Goal: Task Accomplishment & Management: Manage account settings

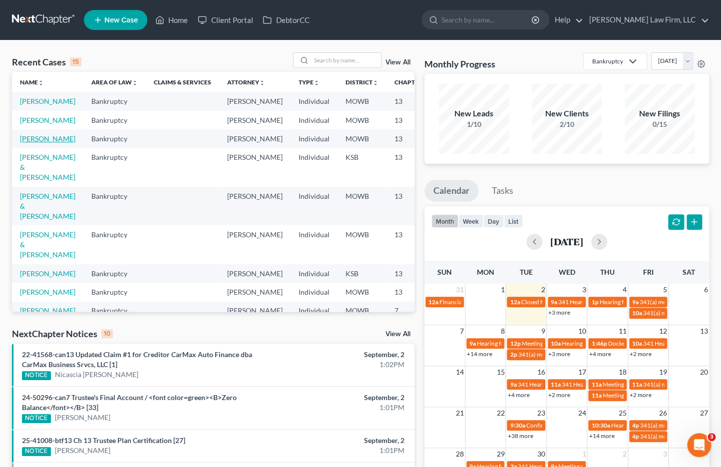
click at [35, 143] on link "[PERSON_NAME]" at bounding box center [47, 138] width 55 height 8
select select "4"
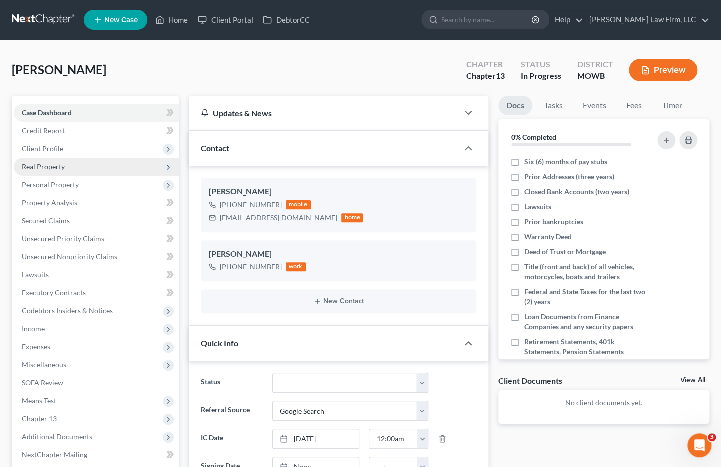
click at [75, 169] on span "Real Property" at bounding box center [96, 167] width 165 height 18
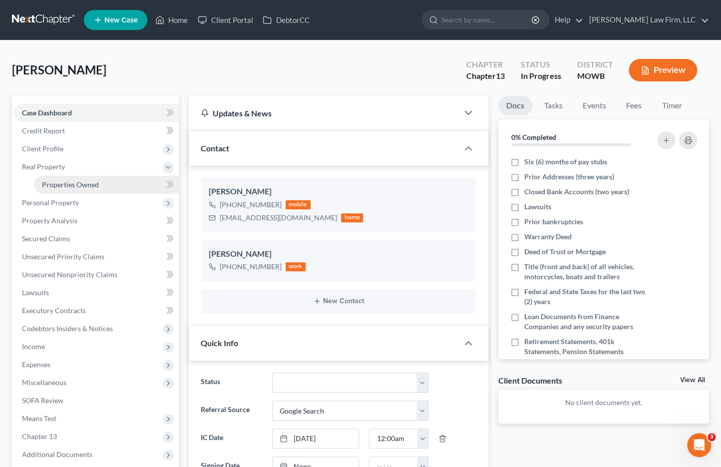
click at [68, 183] on span "Properties Owned" at bounding box center [70, 184] width 57 height 8
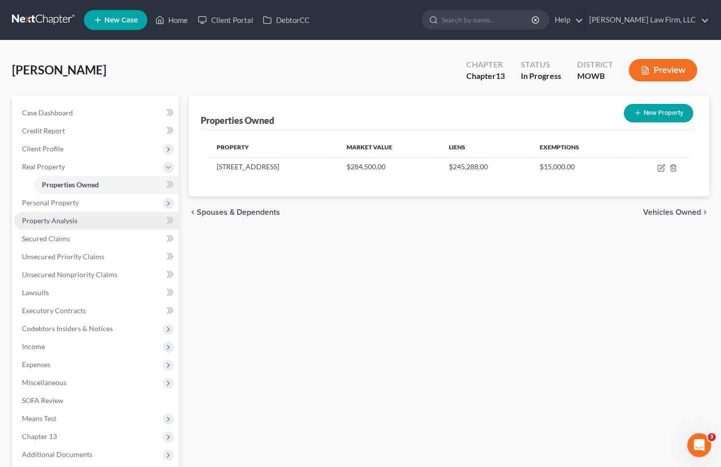
click at [63, 212] on link "Property Analysis" at bounding box center [96, 221] width 165 height 18
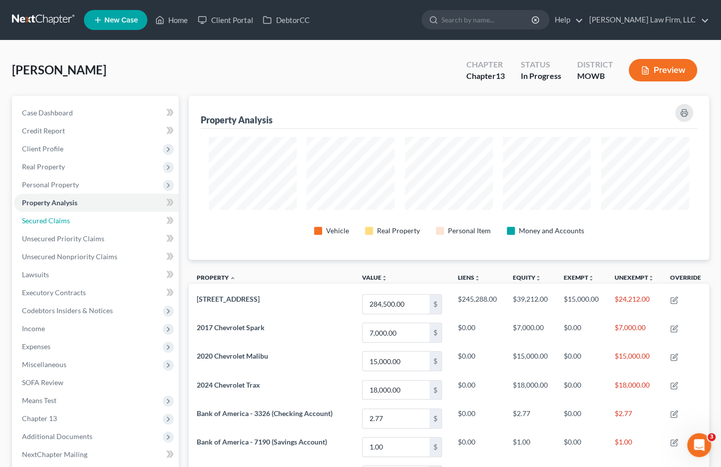
drag, startPoint x: 81, startPoint y: 221, endPoint x: 272, endPoint y: 239, distance: 191.7
click at [81, 221] on link "Secured Claims" at bounding box center [96, 221] width 165 height 18
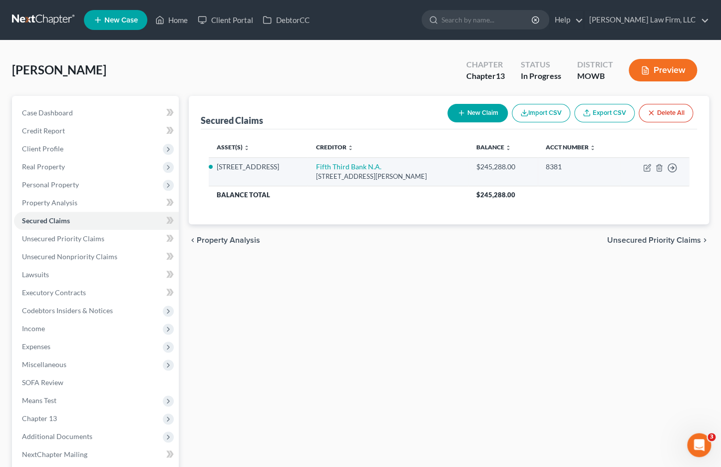
drag, startPoint x: 306, startPoint y: 169, endPoint x: 216, endPoint y: 172, distance: 89.9
click at [216, 172] on td "1319 N. Osage Village Drive" at bounding box center [258, 171] width 99 height 28
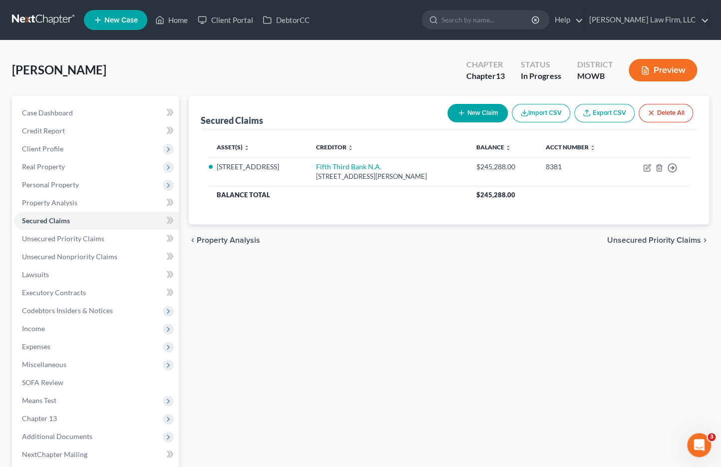
click at [508, 256] on div "Secured Claims New Claim Import CSV Export CSV Delete All Asset(s) expand_more …" at bounding box center [449, 312] width 530 height 433
click at [77, 349] on span "Expenses" at bounding box center [96, 347] width 165 height 18
click at [76, 362] on link "Home" at bounding box center [106, 365] width 145 height 18
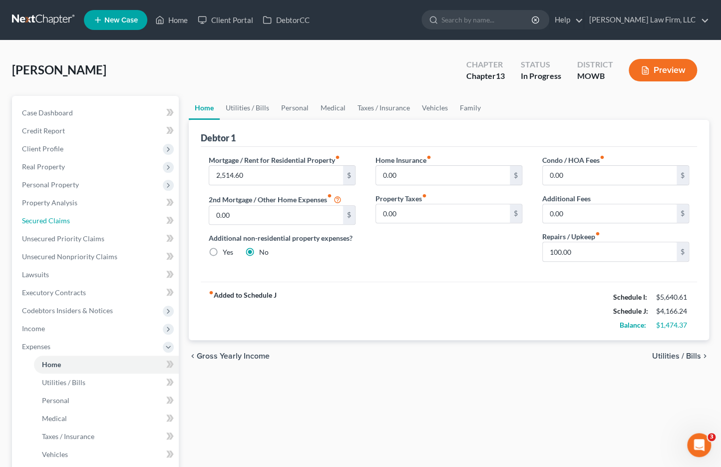
drag, startPoint x: 55, startPoint y: 221, endPoint x: 703, endPoint y: 358, distance: 662.2
click at [55, 221] on span "Secured Claims" at bounding box center [46, 220] width 48 height 8
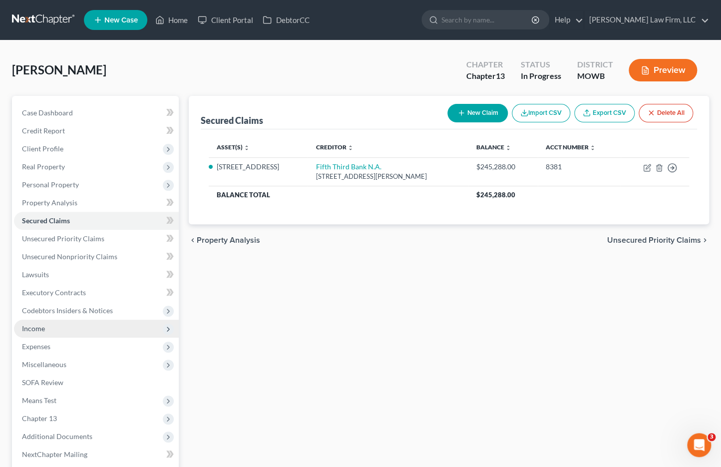
click at [56, 331] on span "Income" at bounding box center [96, 329] width 165 height 18
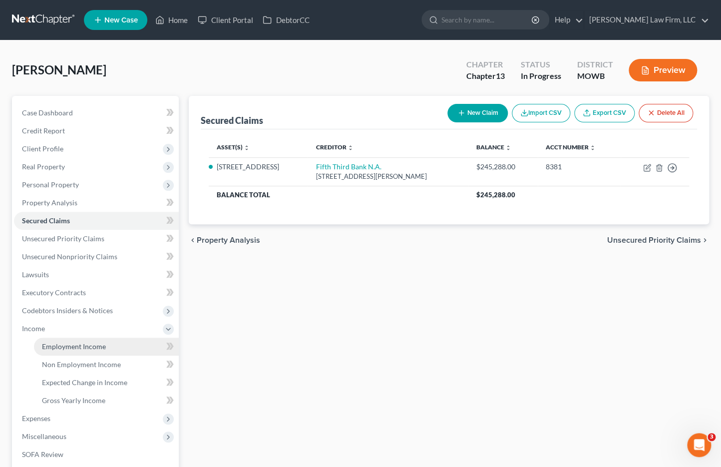
click at [62, 344] on span "Employment Income" at bounding box center [74, 346] width 64 height 8
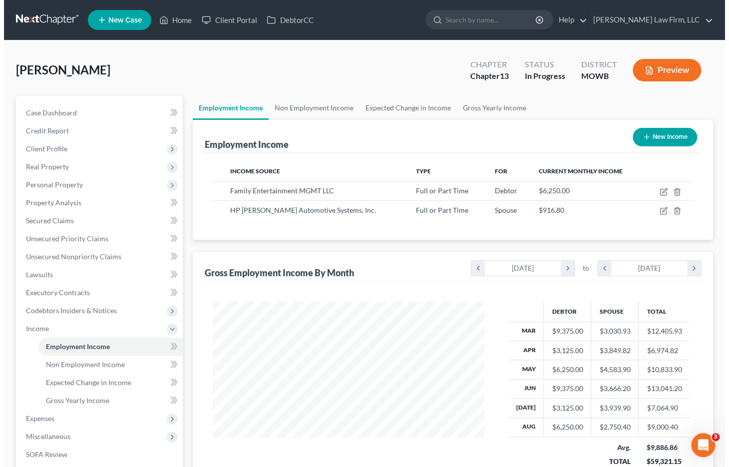
scroll to position [178, 292]
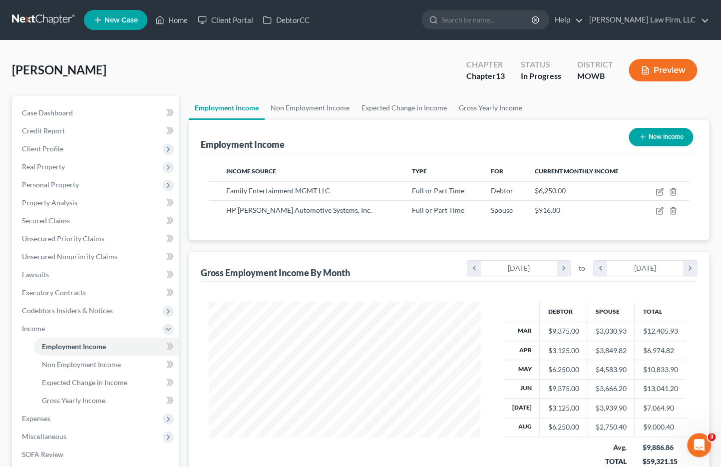
click at [665, 70] on button "Preview" at bounding box center [663, 70] width 68 height 22
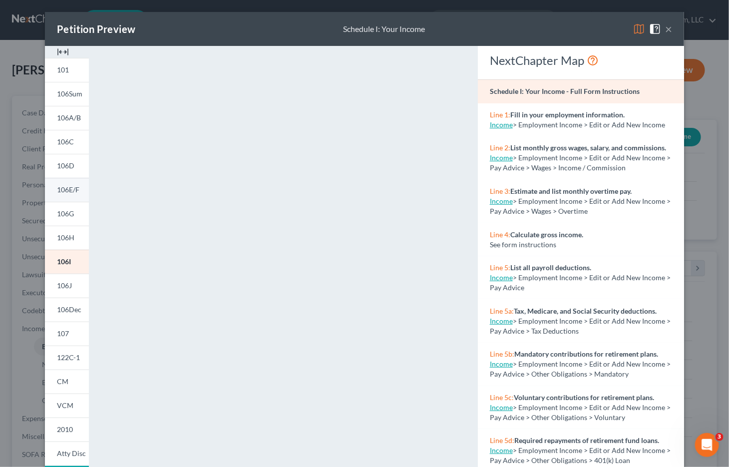
click at [64, 189] on span "106E/F" at bounding box center [68, 189] width 22 height 8
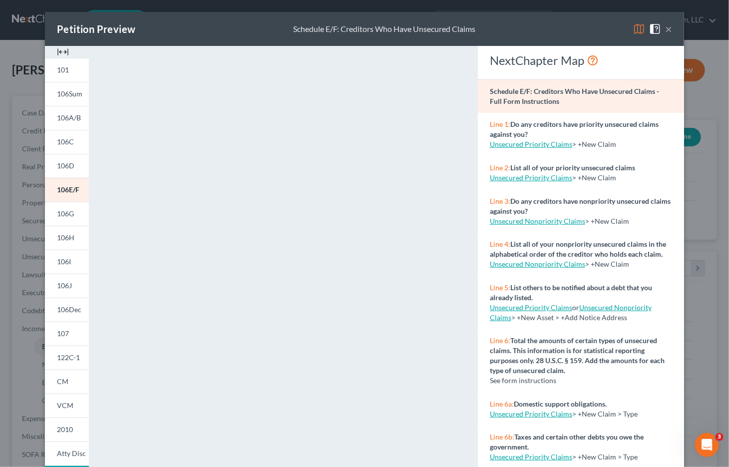
click at [665, 25] on button "×" at bounding box center [668, 29] width 7 height 12
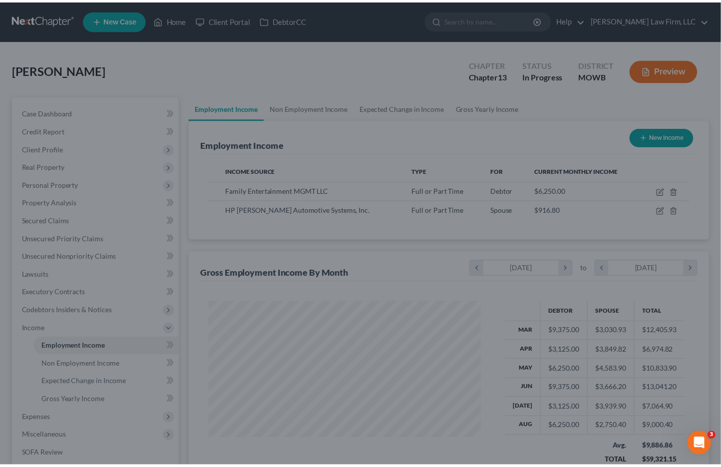
scroll to position [499350, 499237]
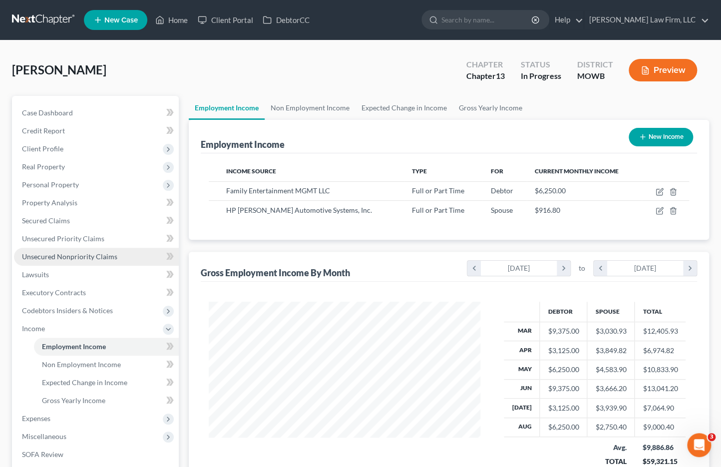
click at [84, 261] on link "Unsecured Nonpriority Claims" at bounding box center [96, 257] width 165 height 18
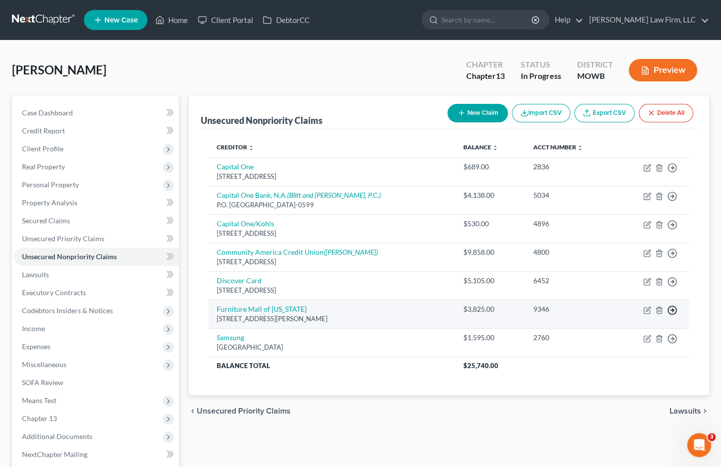
click at [676, 172] on circle "button" at bounding box center [672, 168] width 8 height 8
click at [633, 319] on link "Move to D" at bounding box center [626, 317] width 83 height 17
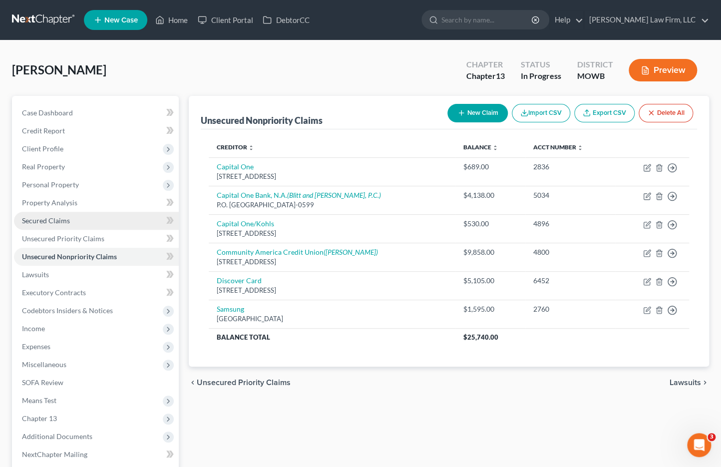
click at [42, 219] on span "Secured Claims" at bounding box center [46, 220] width 48 height 8
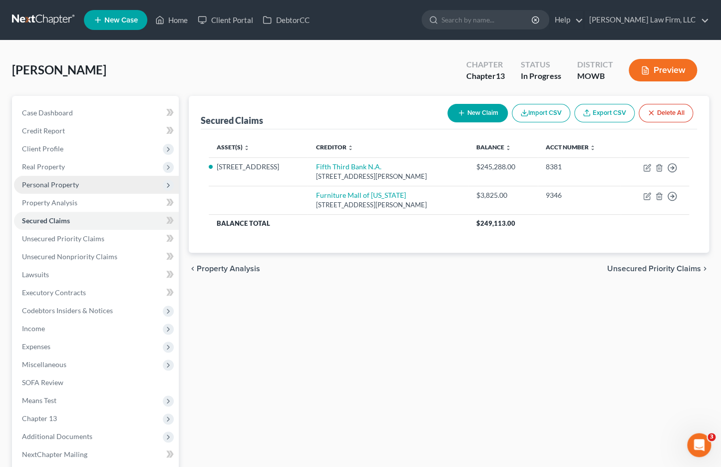
click at [99, 180] on span "Personal Property" at bounding box center [96, 185] width 165 height 18
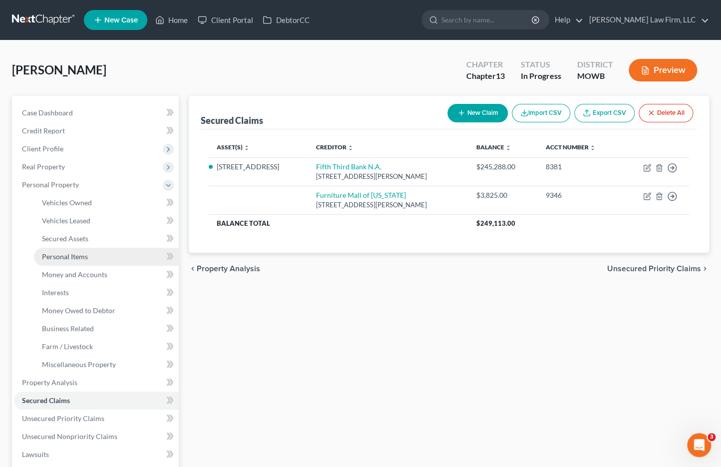
click at [93, 254] on link "Personal Items" at bounding box center [106, 257] width 145 height 18
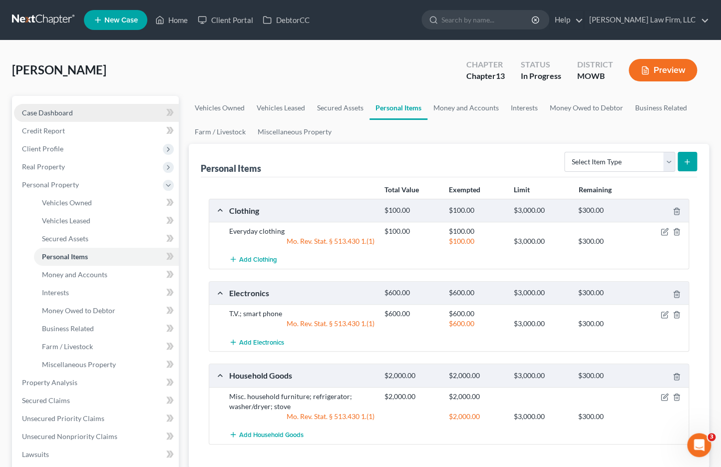
click at [74, 111] on link "Case Dashboard" at bounding box center [96, 113] width 165 height 18
select select "4"
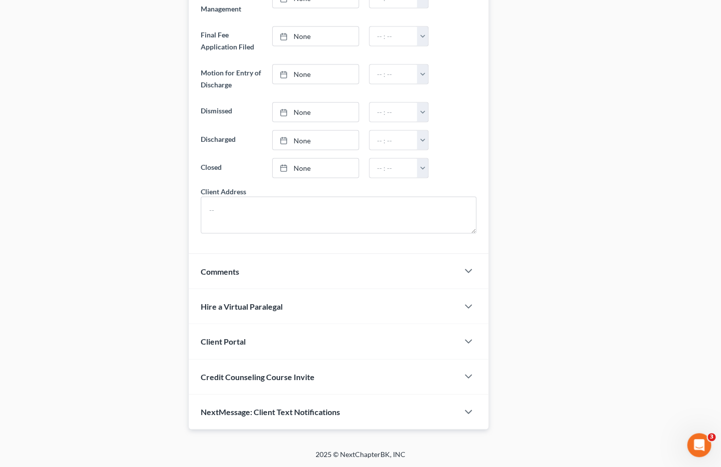
click at [247, 412] on span "NextMessage: Client Text Notifications" at bounding box center [270, 411] width 139 height 9
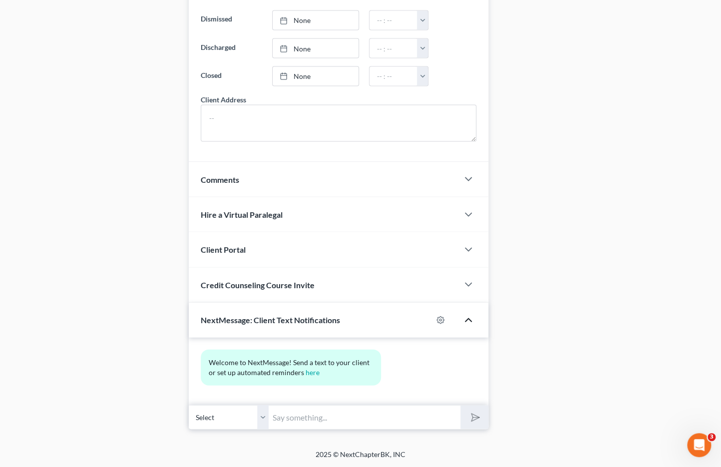
scroll to position [773, 0]
click at [445, 317] on div at bounding box center [446, 320] width 26 height 16
click at [438, 318] on icon "button" at bounding box center [441, 320] width 8 height 8
select select "4"
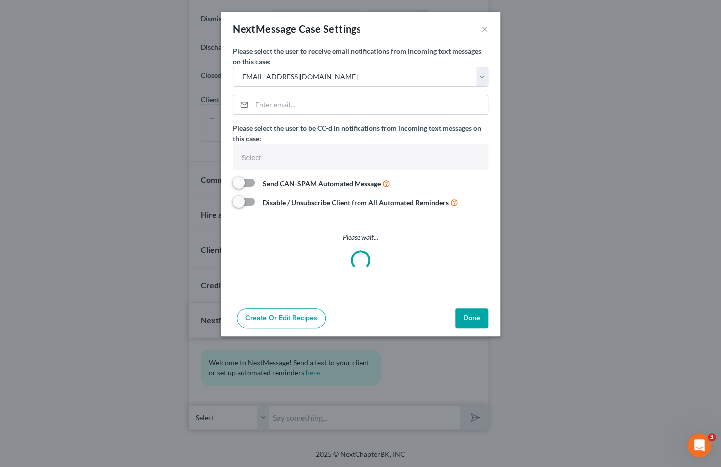
scroll to position [763, 0]
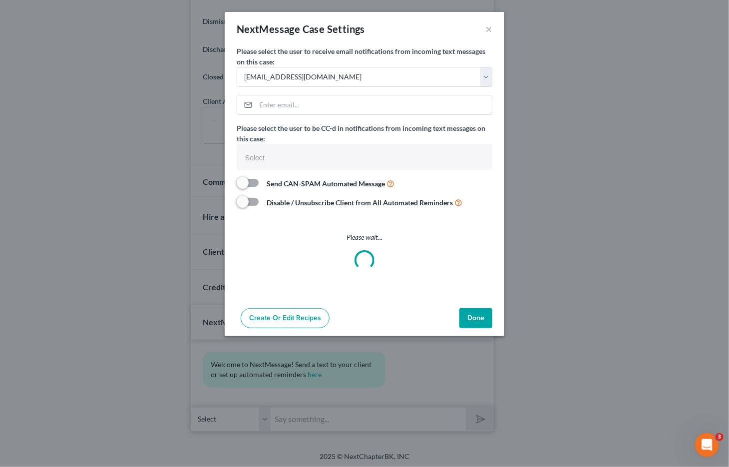
select select
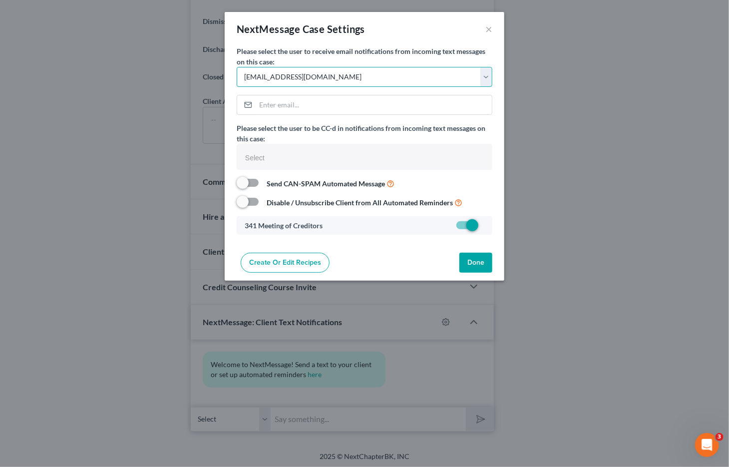
click at [366, 83] on select "Select cmontemayor@saderlawfirm.com bmccormack@saderlawfirm.com cguffey@saderla…" at bounding box center [365, 77] width 256 height 20
select select "7"
click at [237, 67] on select "Select cmontemayor@saderlawfirm.com bmccormack@saderlawfirm.com cguffey@saderla…" at bounding box center [365, 77] width 256 height 20
click at [480, 259] on button "Done" at bounding box center [476, 263] width 33 height 20
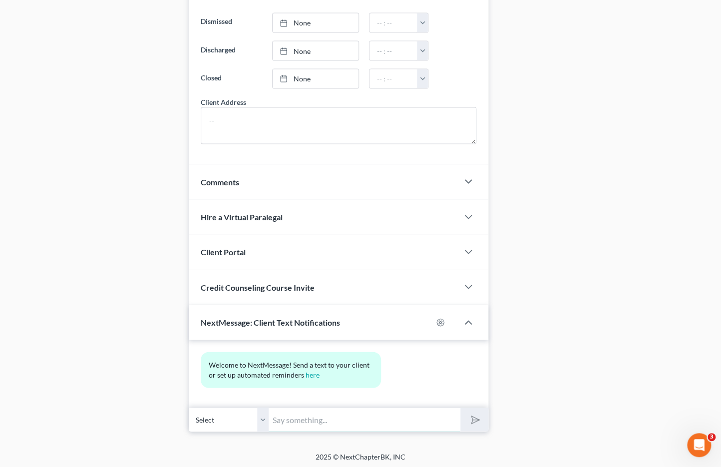
click at [334, 419] on input "text" at bounding box center [365, 419] width 192 height 24
click at [461, 408] on button "submit" at bounding box center [474, 419] width 27 height 23
type input "Hi, Calvin. This is Joan at Sader Law Firm. I"
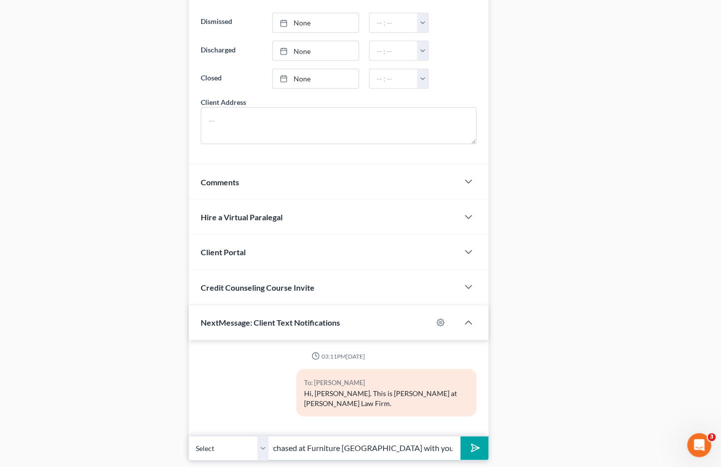
scroll to position [0, 134]
type input "Can you provide a list of items you purchased at Furniture Mall of KS with your…"
click at [461, 436] on button "submit" at bounding box center [474, 447] width 27 height 23
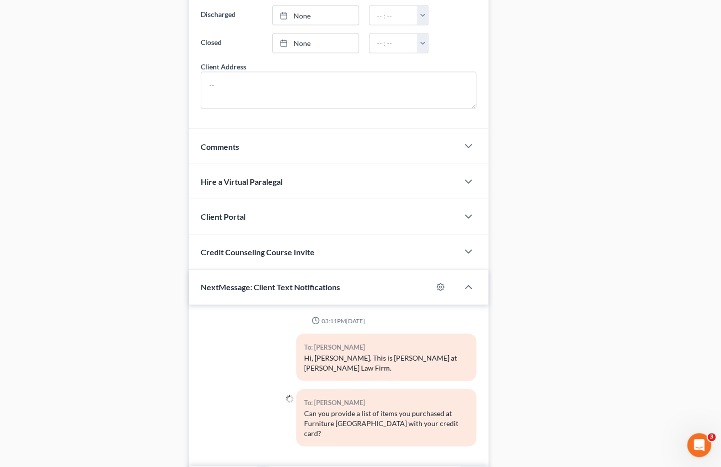
scroll to position [847, 0]
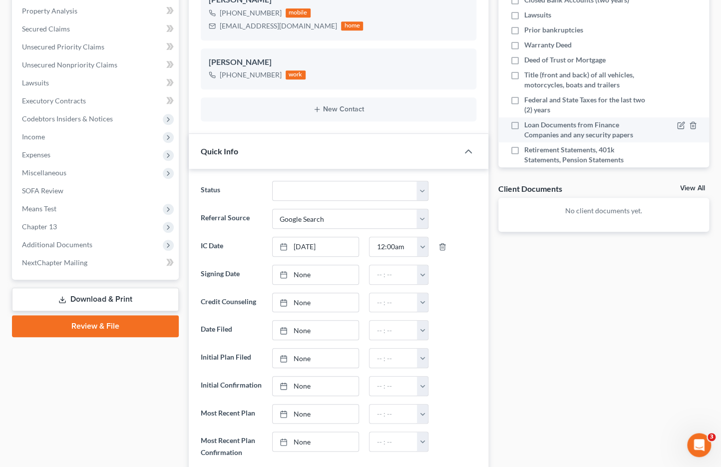
scroll to position [70, 0]
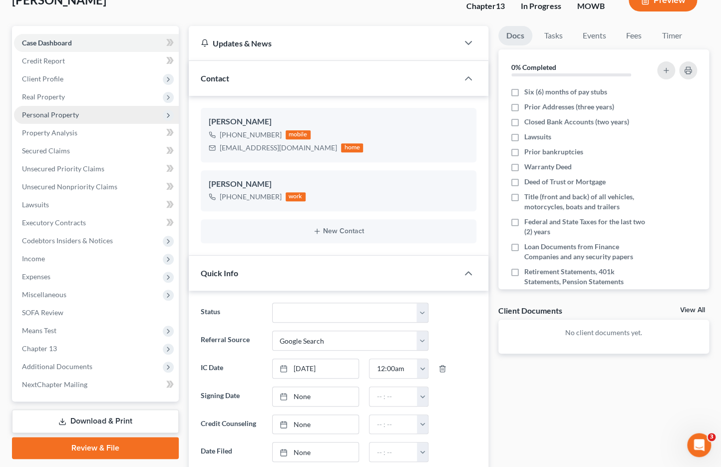
click at [93, 117] on span "Personal Property" at bounding box center [96, 115] width 165 height 18
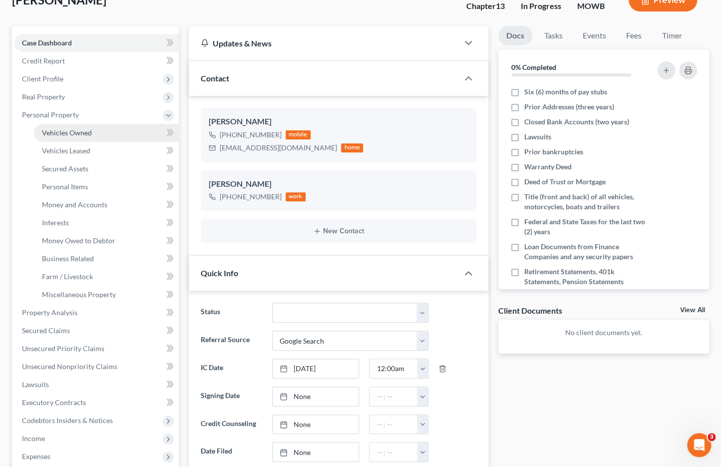
click at [88, 130] on span "Vehicles Owned" at bounding box center [67, 132] width 50 height 8
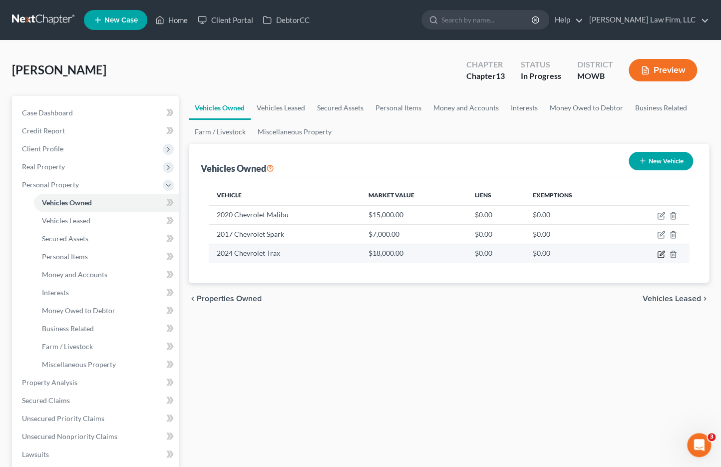
click at [663, 253] on icon "button" at bounding box center [661, 254] width 8 height 8
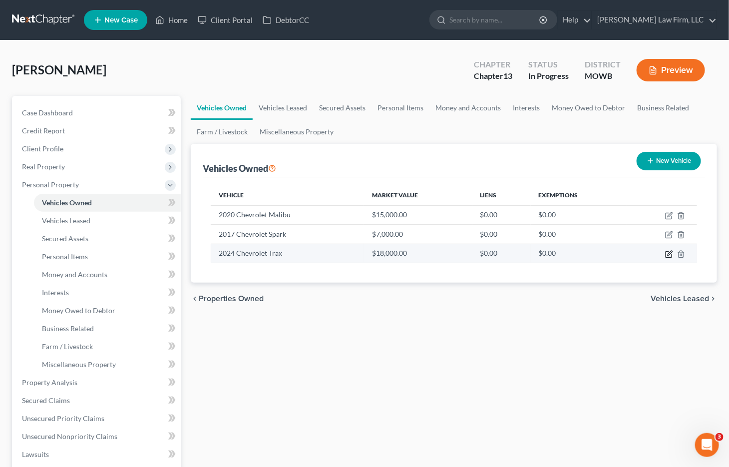
select select "0"
select select "2"
select select "1"
select select "0"
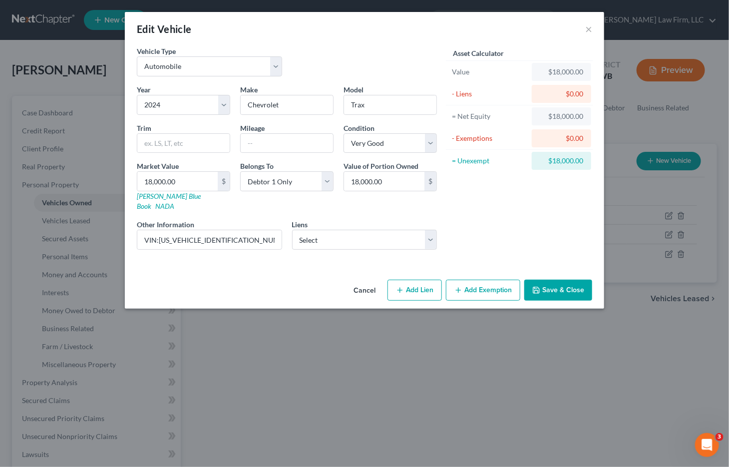
click at [465, 280] on button "Add Exemption" at bounding box center [483, 290] width 74 height 21
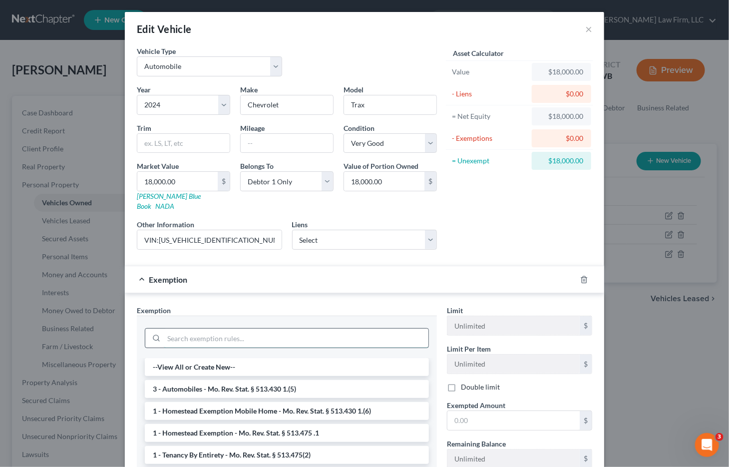
click at [254, 329] on input "search" at bounding box center [296, 338] width 265 height 19
click at [274, 380] on li "3 - Automobiles - Mo. Rev. Stat. § 513.430 1.(5)" at bounding box center [287, 389] width 284 height 18
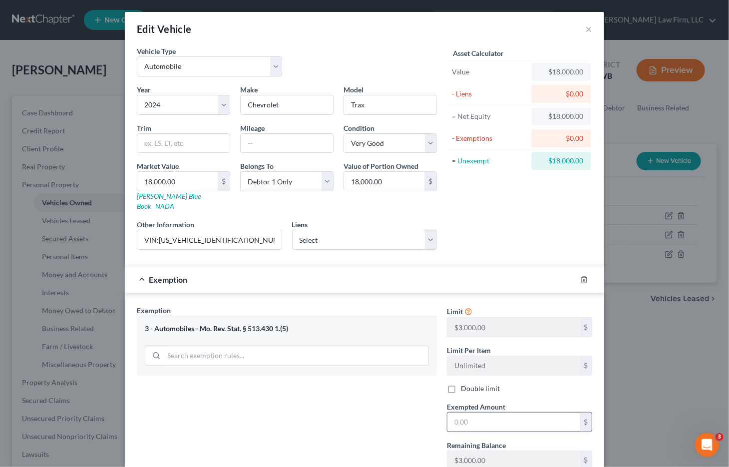
click at [488, 413] on input "text" at bounding box center [514, 422] width 132 height 19
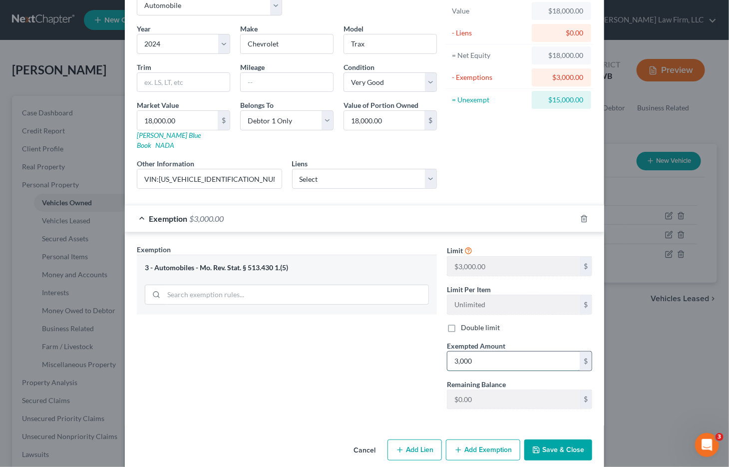
scroll to position [63, 0]
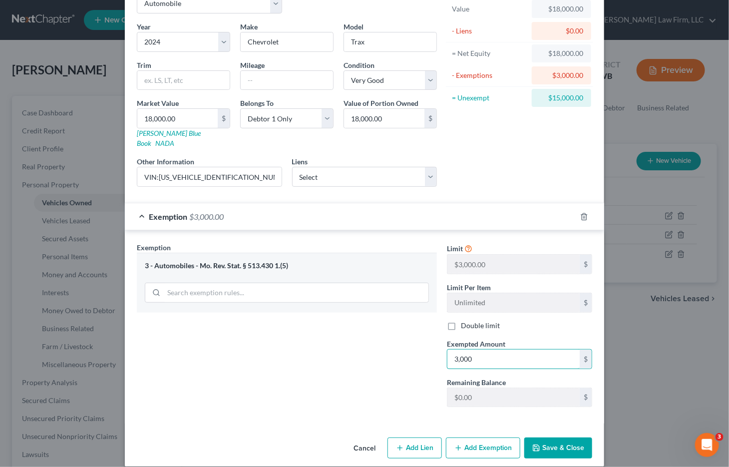
type input "3,000"
click at [566, 439] on button "Save & Close" at bounding box center [559, 448] width 68 height 21
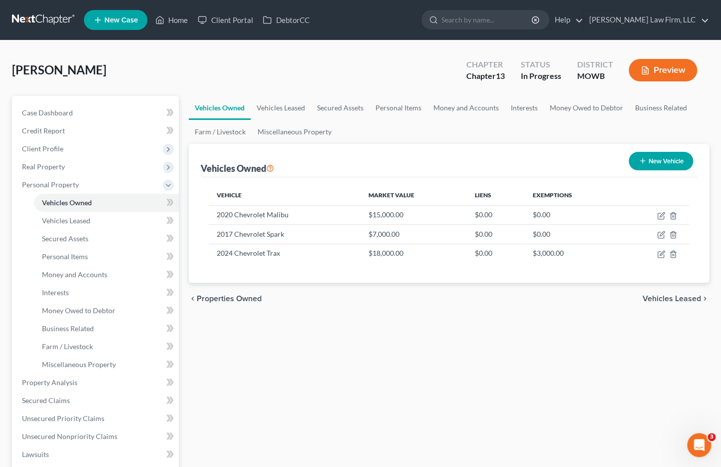
click at [441, 325] on div "Vehicles Owned Vehicles Leased Secured Assets Personal Items Money and Accounts…" at bounding box center [449, 402] width 530 height 613
click at [348, 362] on div "Vehicles Owned Vehicles Leased Secured Assets Personal Items Money and Accounts…" at bounding box center [449, 402] width 530 height 613
click at [74, 149] on span "Client Profile" at bounding box center [96, 149] width 165 height 18
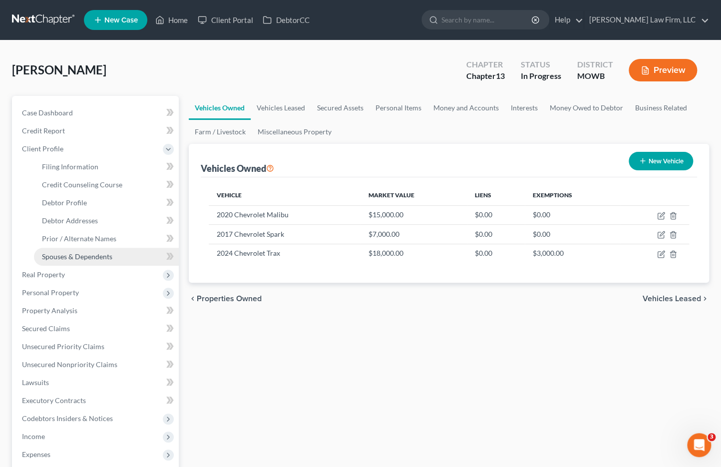
click at [105, 255] on span "Spouses & Dependents" at bounding box center [77, 256] width 70 height 8
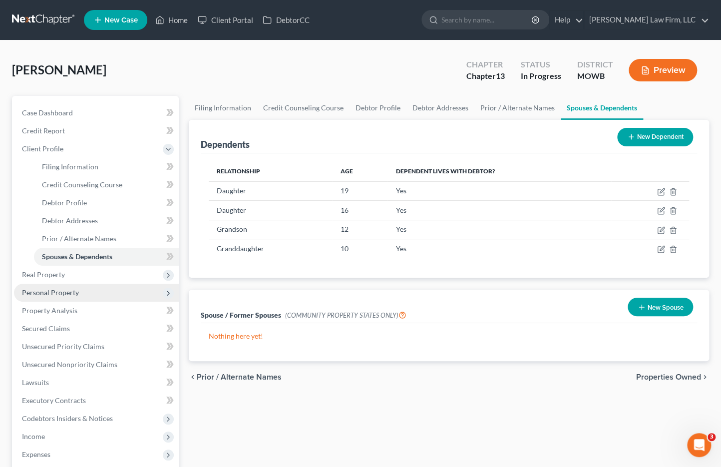
click at [118, 295] on span "Personal Property" at bounding box center [96, 293] width 165 height 18
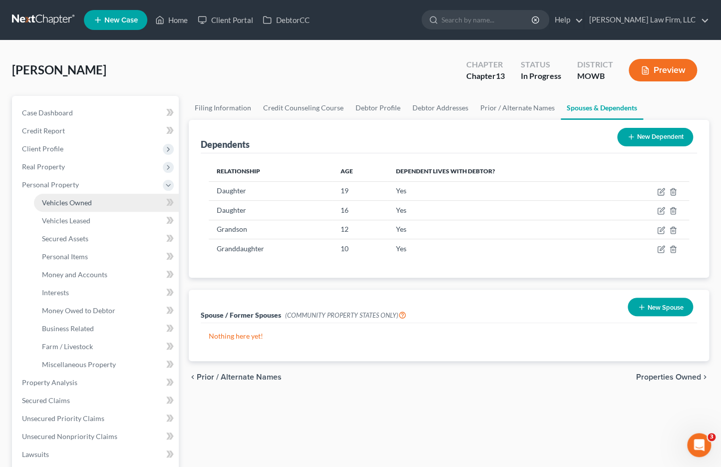
click at [73, 211] on link "Vehicles Owned" at bounding box center [106, 203] width 145 height 18
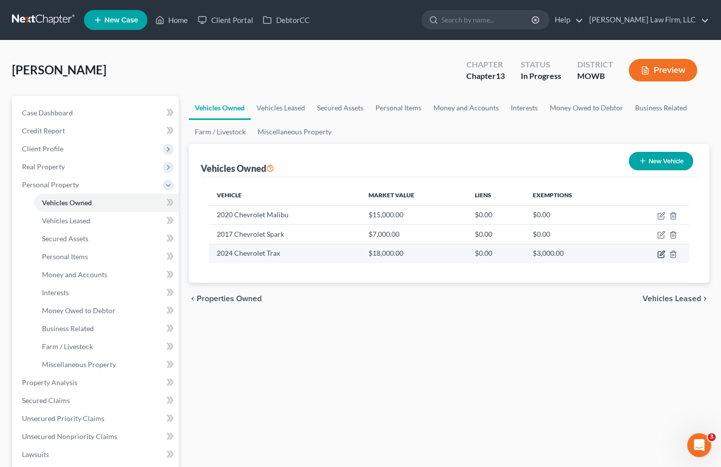
click at [659, 256] on icon "button" at bounding box center [661, 254] width 8 height 8
select select "0"
select select "2"
select select "1"
select select "0"
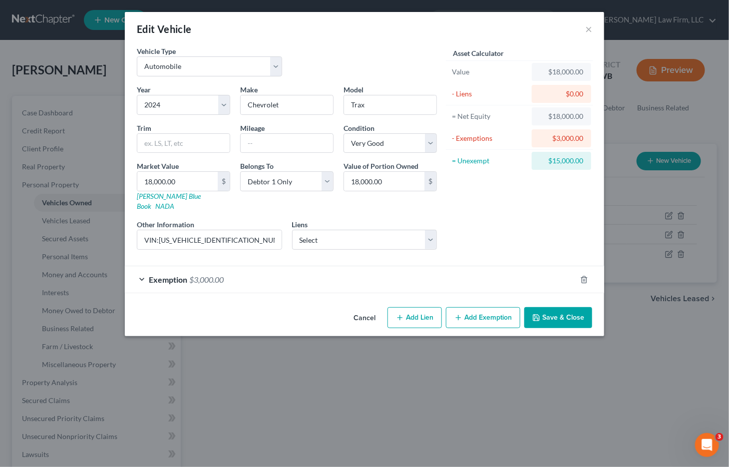
click at [481, 307] on button "Add Exemption" at bounding box center [483, 317] width 74 height 21
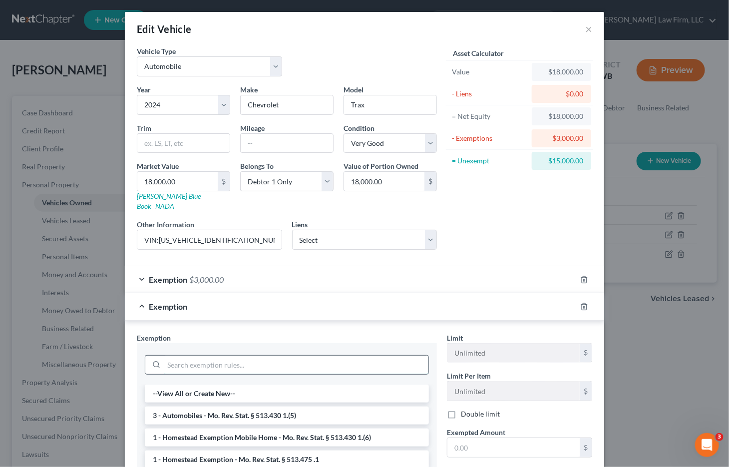
click at [259, 356] on input "search" at bounding box center [296, 365] width 265 height 19
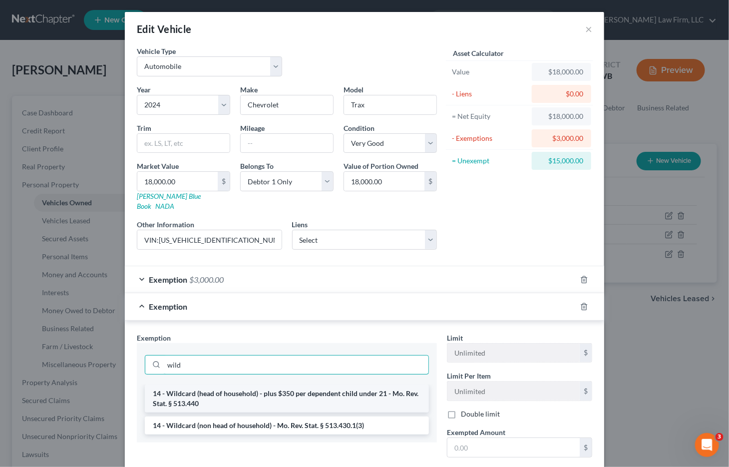
type input "wild"
click at [322, 389] on li "14 - Wildcard (head of household) - plus $350 per dependent child under 21 - Mo…" at bounding box center [287, 399] width 284 height 28
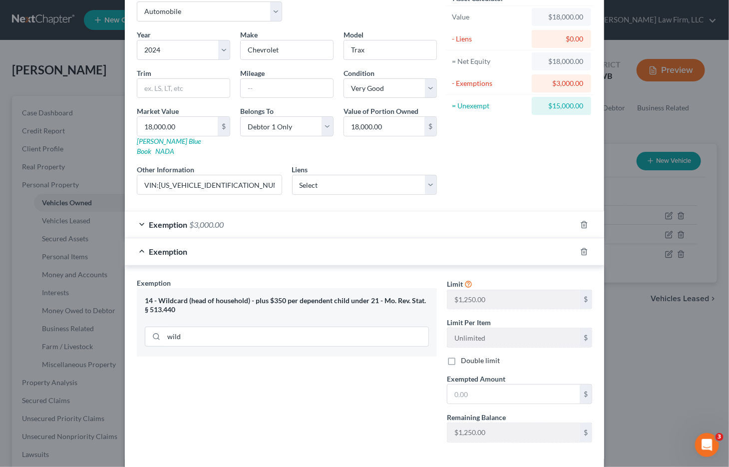
scroll to position [55, 0]
click at [490, 384] on input "text" at bounding box center [514, 393] width 132 height 19
type input "3,850"
click at [295, 347] on div "Exemption Set must be selected for CA. Exemption * 14 - Wildcard (head of house…" at bounding box center [287, 363] width 310 height 173
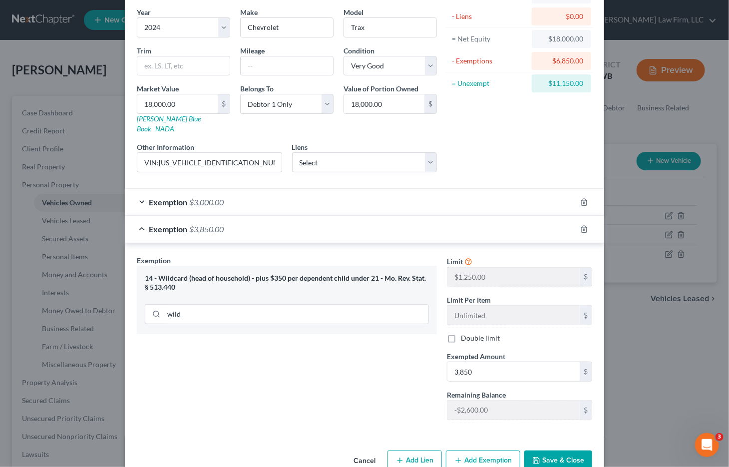
scroll to position [90, 0]
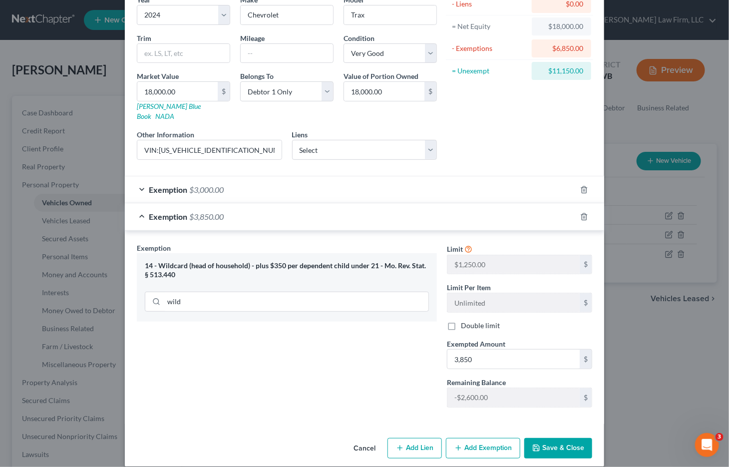
click at [559, 442] on button "Save & Close" at bounding box center [559, 448] width 68 height 21
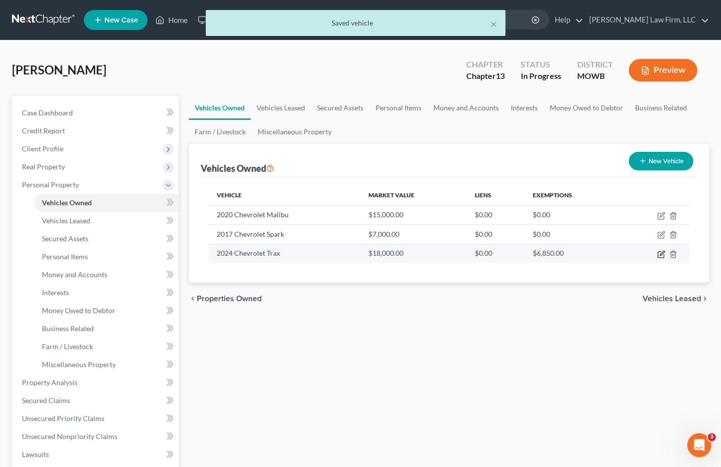
click at [659, 253] on icon "button" at bounding box center [661, 254] width 8 height 8
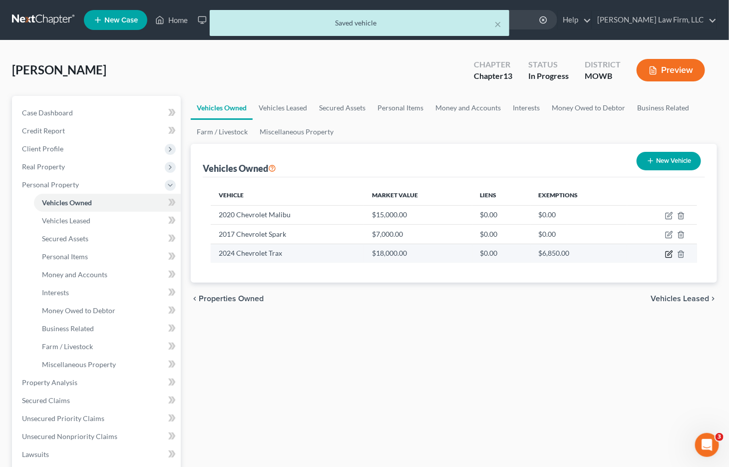
select select "0"
select select "2"
select select "1"
select select "0"
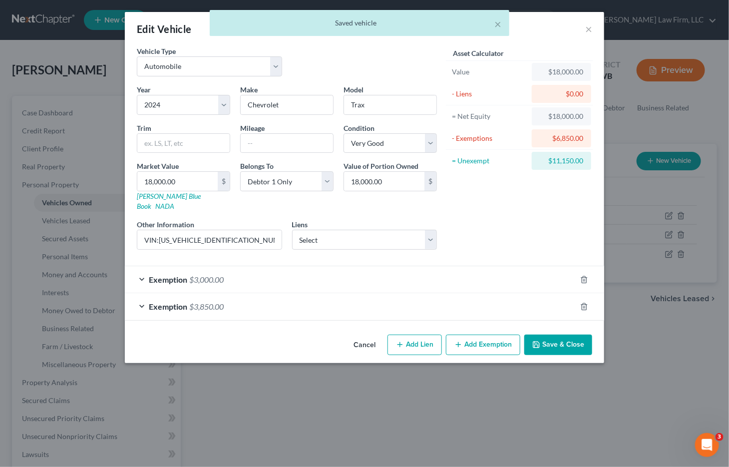
click at [479, 335] on button "Add Exemption" at bounding box center [483, 345] width 74 height 21
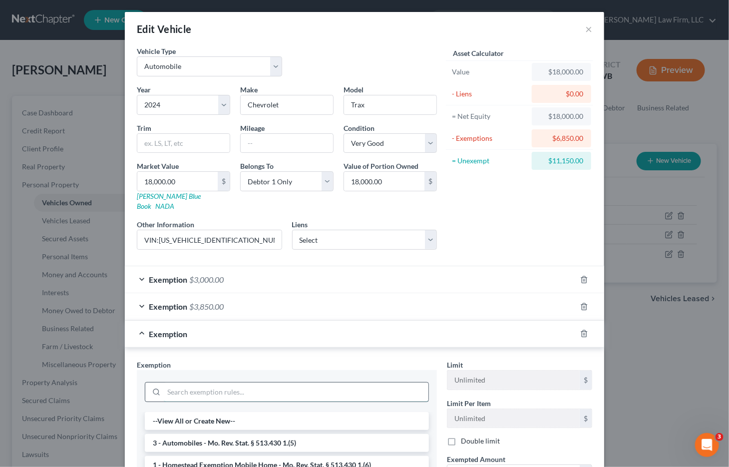
click at [368, 383] on input "search" at bounding box center [296, 392] width 265 height 19
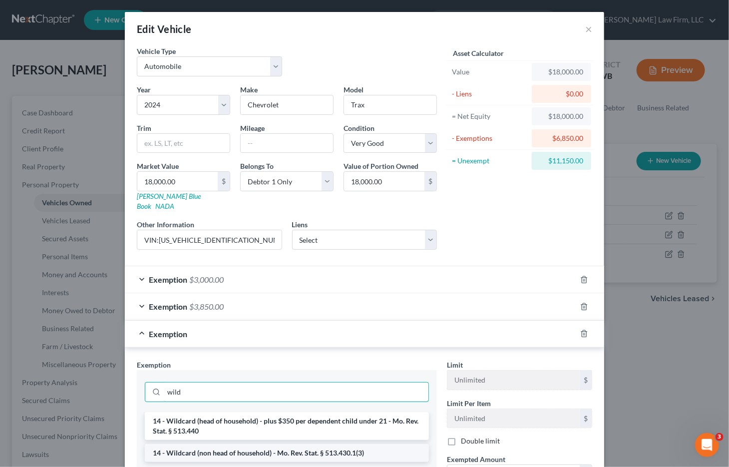
type input "wild"
click at [303, 444] on li "14 - Wildcard (non head of household) - Mo. Rev. Stat. § 513.430.1(3)" at bounding box center [287, 453] width 284 height 18
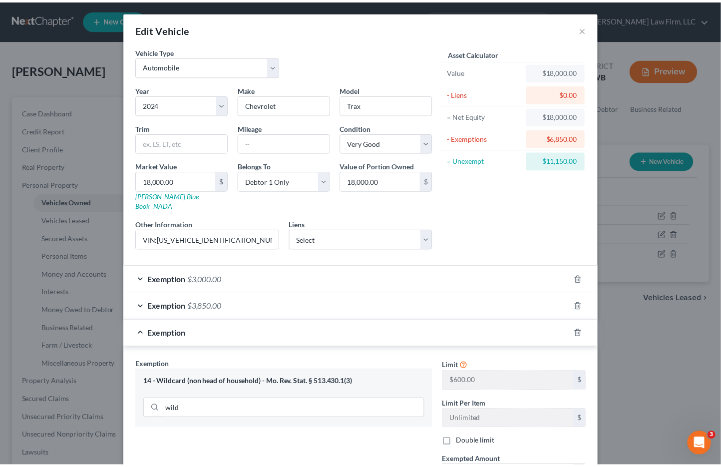
scroll to position [111, 0]
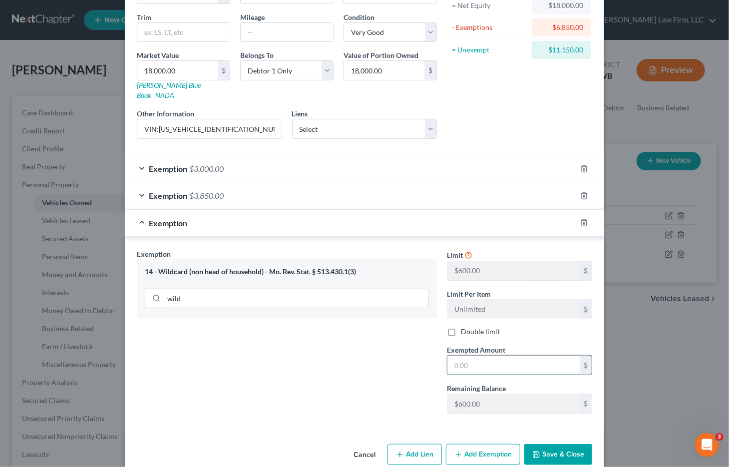
click at [501, 357] on input "text" at bounding box center [514, 365] width 132 height 19
type input "600"
click at [539, 444] on button "Save & Close" at bounding box center [559, 454] width 68 height 21
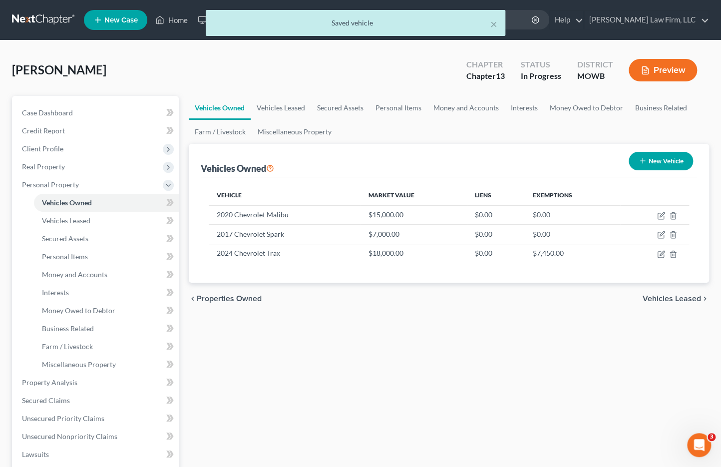
click at [574, 331] on div "Vehicles Owned Vehicles Leased Secured Assets Personal Items Money and Accounts…" at bounding box center [449, 402] width 530 height 613
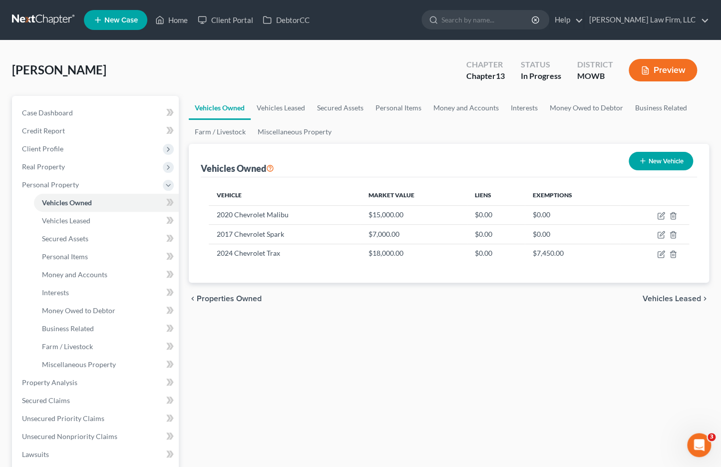
click at [360, 362] on div "Vehicles Owned Vehicles Leased Secured Assets Personal Items Money and Accounts…" at bounding box center [449, 402] width 530 height 613
click at [340, 403] on div "Vehicles Owned Vehicles Leased Secured Assets Personal Items Money and Accounts…" at bounding box center [449, 402] width 530 height 613
click at [82, 384] on link "Property Analysis" at bounding box center [96, 383] width 165 height 18
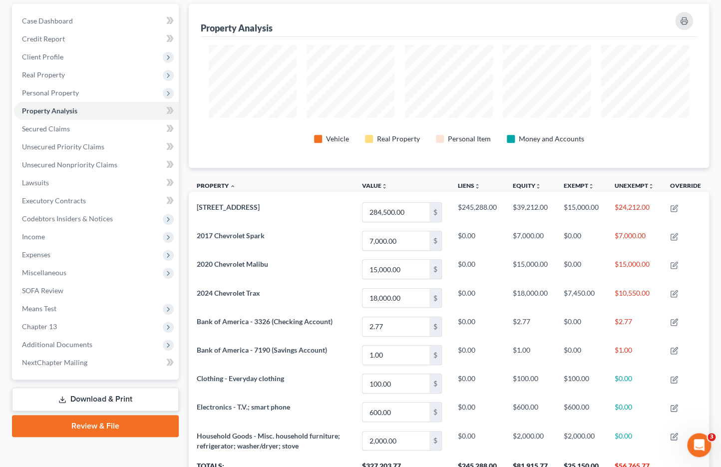
scroll to position [111, 0]
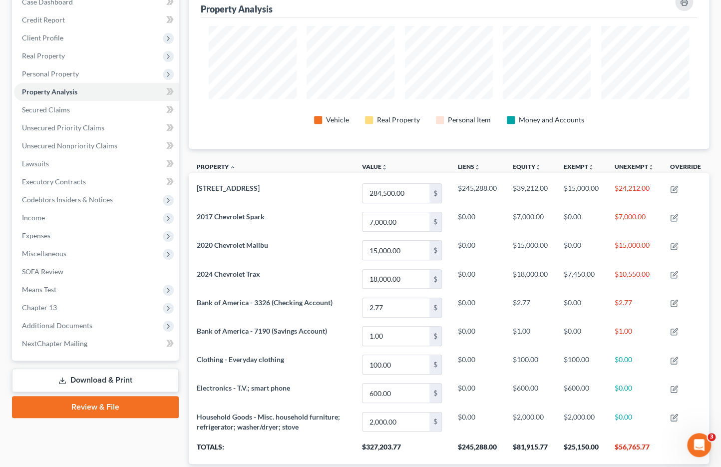
click at [290, 163] on th "Property unfold_more expand_more expand_less" at bounding box center [271, 168] width 165 height 22
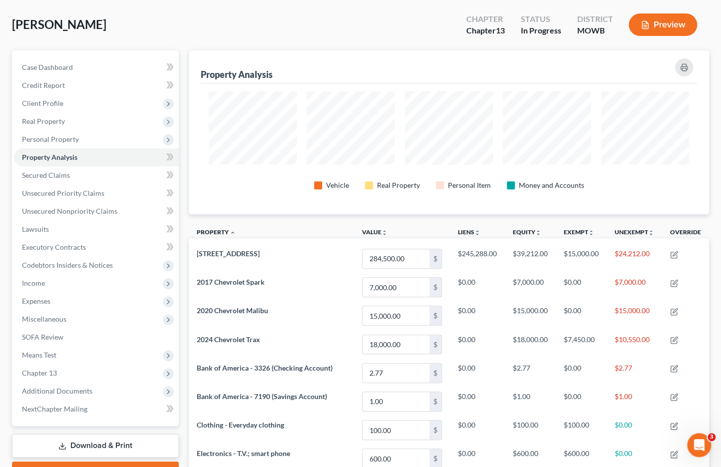
scroll to position [0, 0]
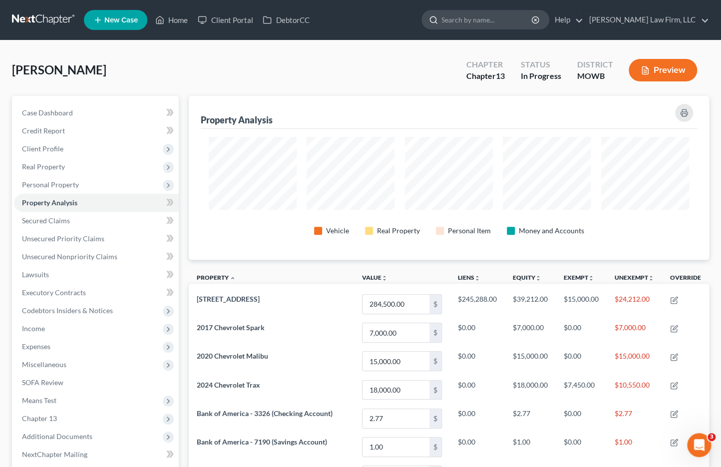
click at [533, 20] on input "search" at bounding box center [487, 19] width 91 height 18
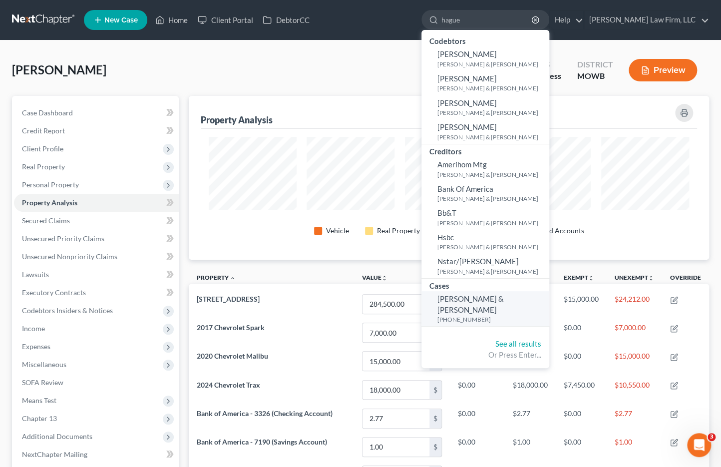
type input "hague"
click at [178, 69] on div "Marshall, Calvin Upgraded Chapter Chapter 13 Status In Progress District MOWB P…" at bounding box center [360, 73] width 697 height 43
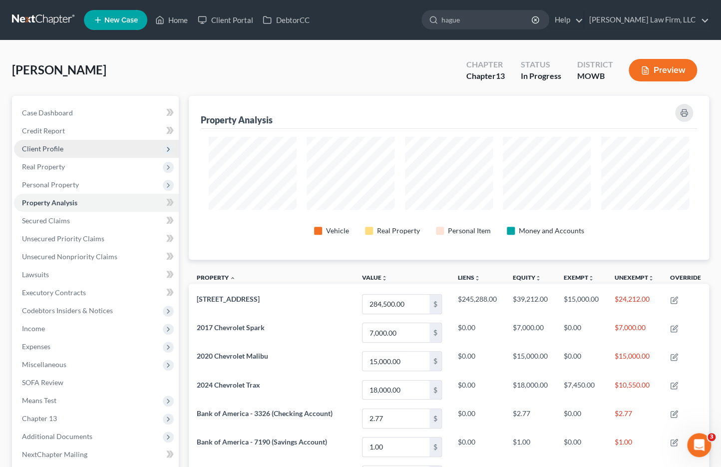
click at [62, 146] on span "Client Profile" at bounding box center [96, 149] width 165 height 18
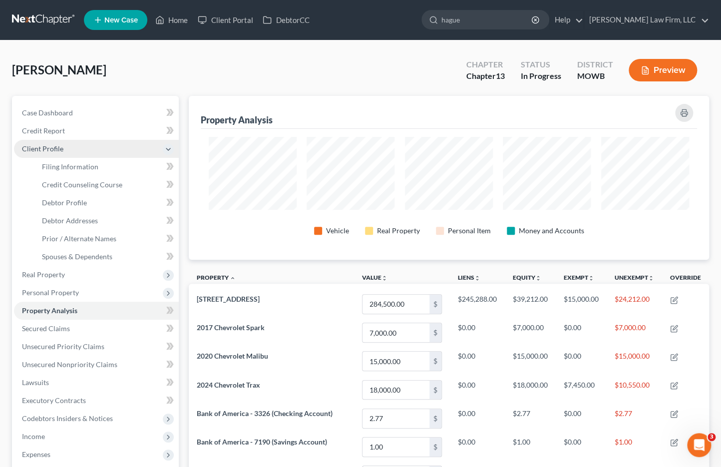
click at [62, 146] on span "Client Profile" at bounding box center [96, 149] width 165 height 18
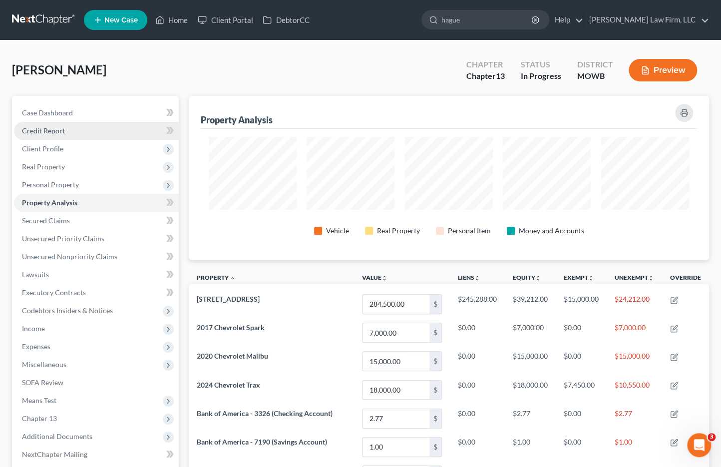
click at [64, 135] on link "Credit Report" at bounding box center [96, 131] width 165 height 18
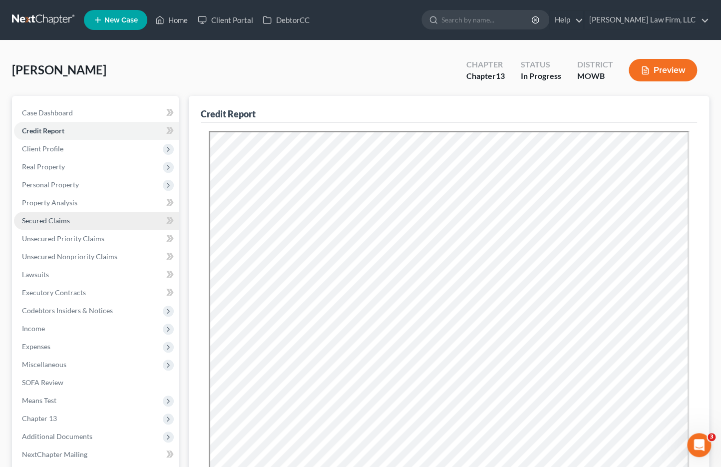
click at [65, 217] on span "Secured Claims" at bounding box center [46, 220] width 48 height 8
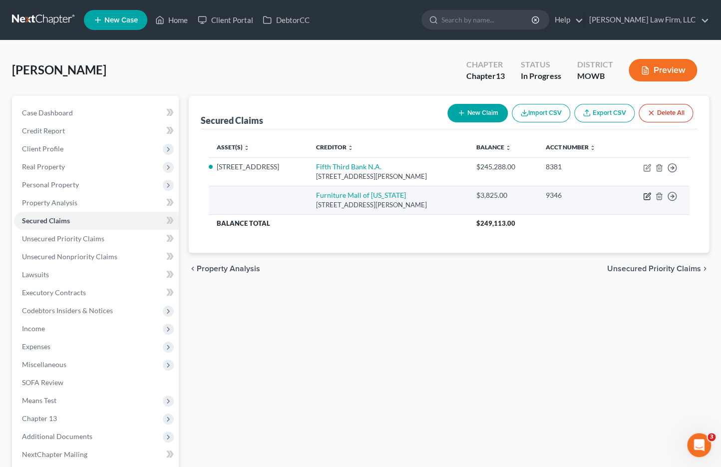
click at [647, 194] on icon "button" at bounding box center [647, 196] width 8 height 8
select select "33"
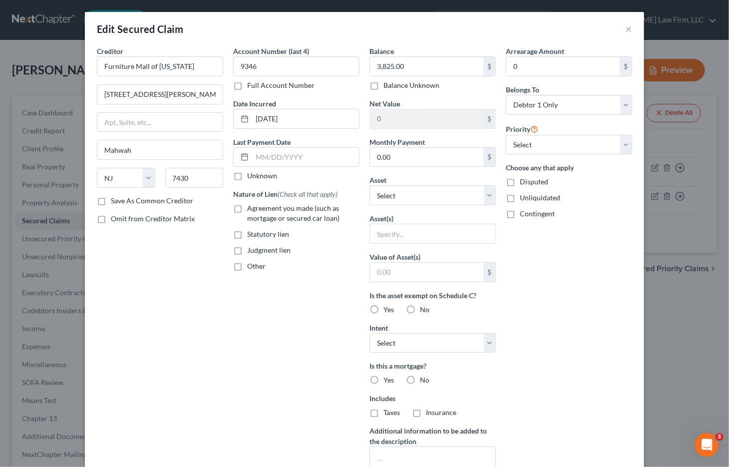
click at [171, 317] on div "Creditor * Furniture Mall of Kansas 1000 Mac Arthur Blvd. Mahwah State AL AK AR…" at bounding box center [160, 269] width 136 height 446
click at [627, 339] on div "Arrearage Amount 0 $ Belongs To * Select Debtor 1 Only Debtor 2 Only Debtor 1 A…" at bounding box center [569, 269] width 136 height 446
click at [607, 106] on select "Select Debtor 1 Only Debtor 2 Only Debtor 1 And Debtor 2 Only At Least One Of T…" at bounding box center [569, 105] width 126 height 20
select select "3"
click at [506, 95] on select "Select Debtor 1 Only Debtor 2 Only Debtor 1 And Debtor 2 Only At Least One Of T…" at bounding box center [569, 105] width 126 height 20
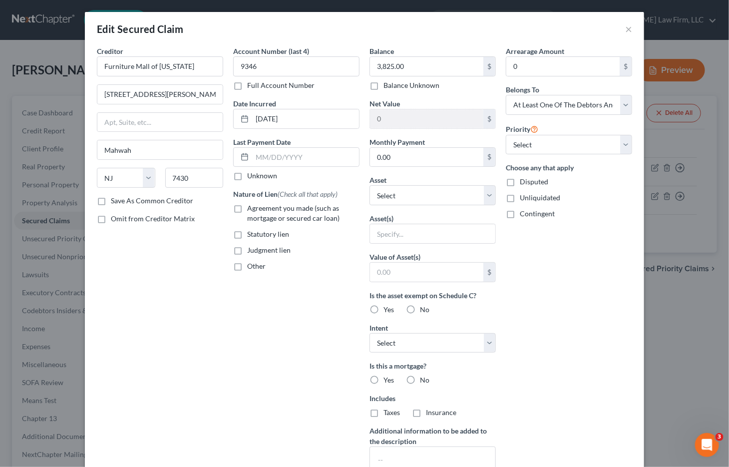
click at [582, 294] on div "Arrearage Amount 0 $ Belongs To * Select Debtor 1 Only Debtor 2 Only Debtor 1 A…" at bounding box center [569, 269] width 136 height 446
click at [270, 214] on span "Agreement you made (such as mortgage or secured car loan)" at bounding box center [293, 213] width 92 height 18
click at [258, 210] on input "Agreement you made (such as mortgage or secured car loan)" at bounding box center [254, 206] width 6 height 6
checkbox input "true"
click at [247, 270] on span "Other" at bounding box center [256, 266] width 18 height 8
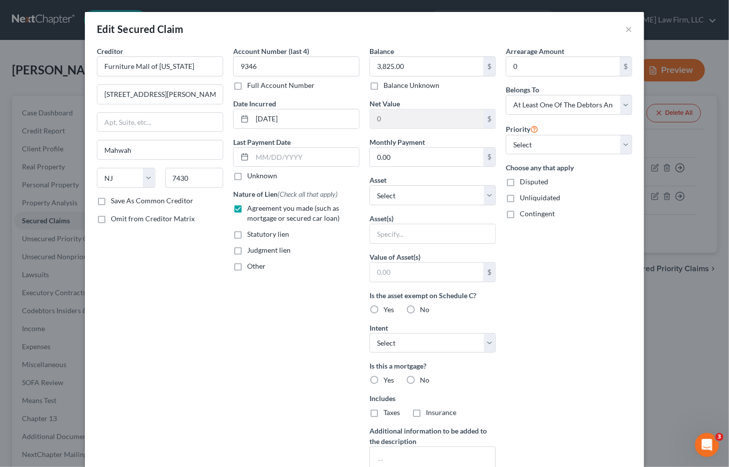
click at [251, 268] on input "Other" at bounding box center [254, 264] width 6 height 6
checkbox input "true"
click at [273, 282] on input "text" at bounding box center [296, 289] width 125 height 19
type input "PMSI"
click at [625, 258] on div "Arrearage Amount 0 $ Belongs To * Select Debtor 1 Only Debtor 2 Only Debtor 1 A…" at bounding box center [569, 269] width 136 height 446
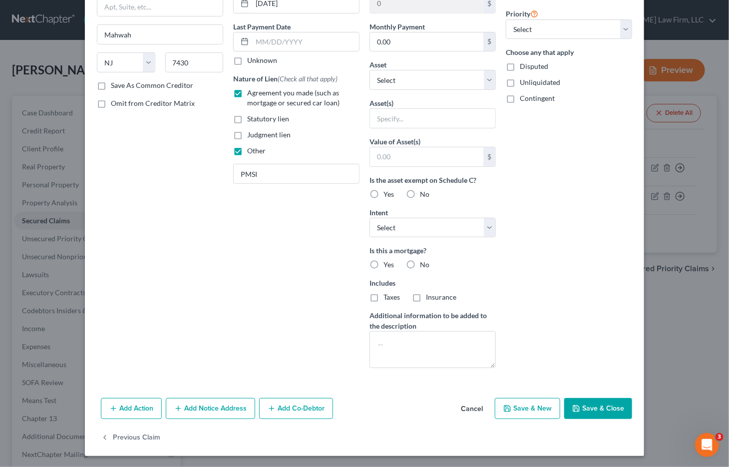
click at [611, 414] on button "Save & Close" at bounding box center [598, 408] width 68 height 21
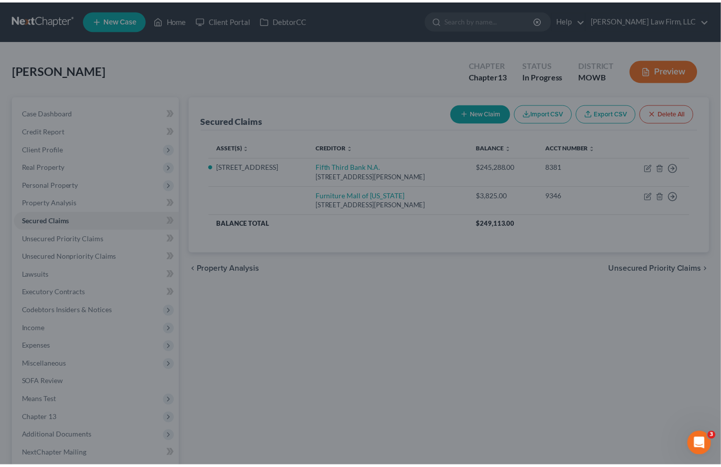
scroll to position [6, 0]
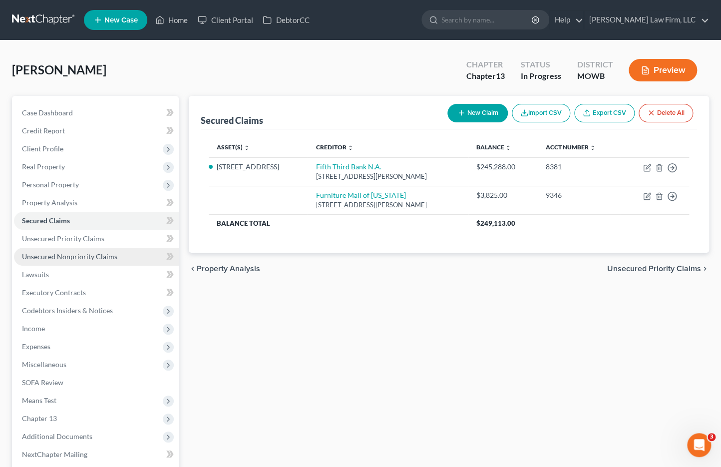
click at [92, 253] on span "Unsecured Nonpriority Claims" at bounding box center [69, 256] width 95 height 8
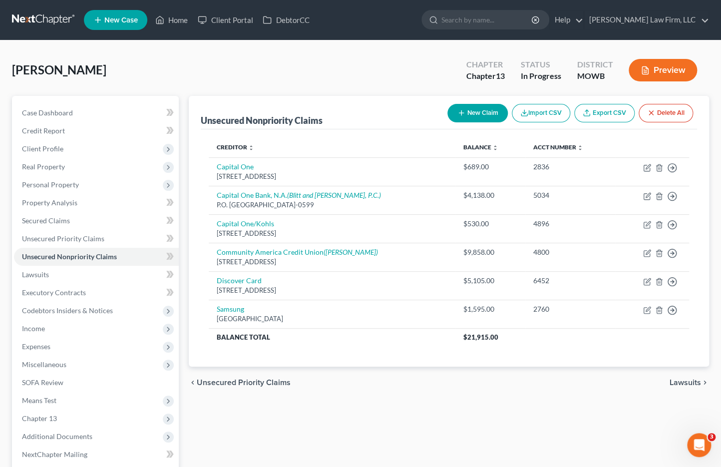
click at [460, 400] on div "Unsecured Nonpriority Claims New Claim Import CSV Export CSV Delete All Credito…" at bounding box center [449, 312] width 530 height 433
click at [475, 403] on div "Unsecured Nonpriority Claims New Claim Import CSV Export CSV Delete All Credito…" at bounding box center [449, 312] width 530 height 433
click at [81, 218] on link "Secured Claims" at bounding box center [96, 221] width 165 height 18
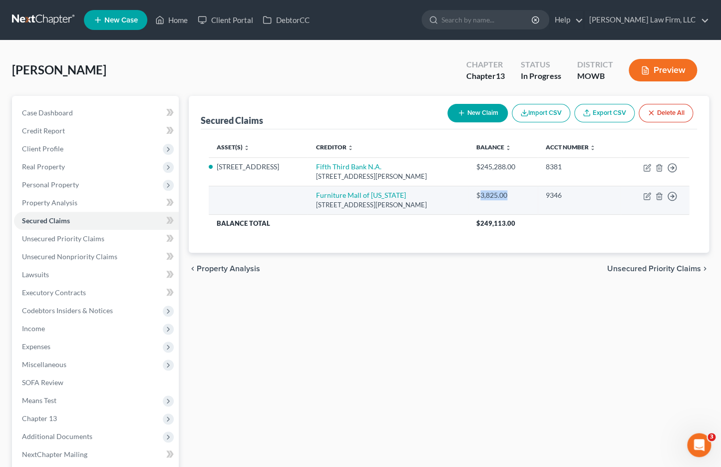
drag, startPoint x: 526, startPoint y: 200, endPoint x: 498, endPoint y: 198, distance: 28.0
click at [498, 198] on td "$3,825.00" at bounding box center [503, 200] width 69 height 28
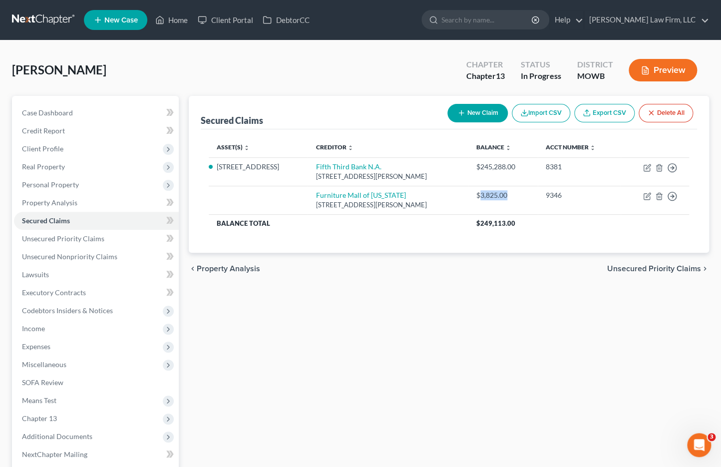
copy div "3,825.00"
click at [331, 330] on div "Secured Claims New Claim Import CSV Export CSV Delete All Asset(s) expand_more …" at bounding box center [449, 312] width 530 height 433
click at [60, 181] on span "Personal Property" at bounding box center [50, 184] width 57 height 8
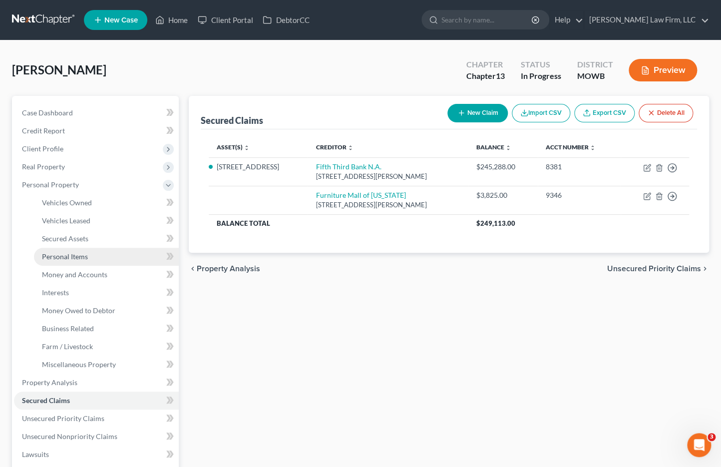
click at [67, 259] on span "Personal Items" at bounding box center [65, 256] width 46 height 8
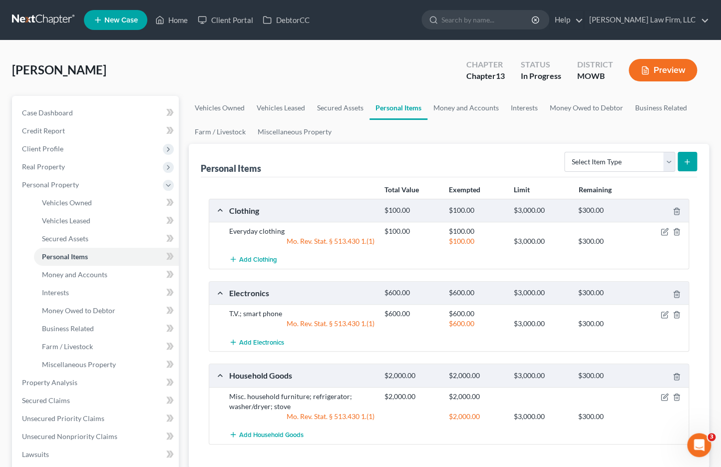
scroll to position [55, 0]
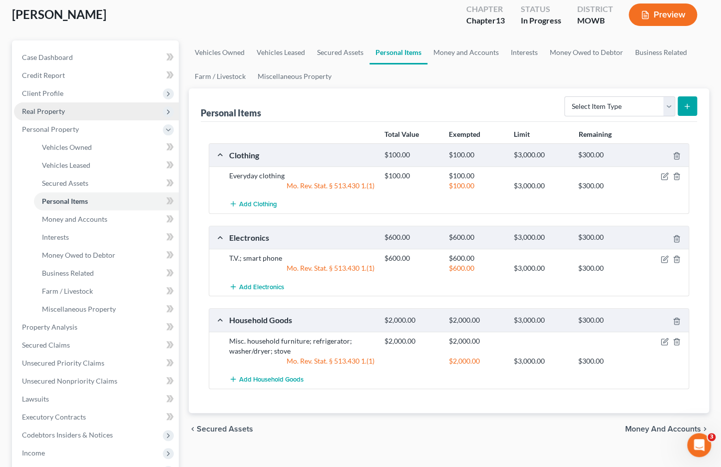
click at [82, 108] on span "Real Property" at bounding box center [96, 111] width 165 height 18
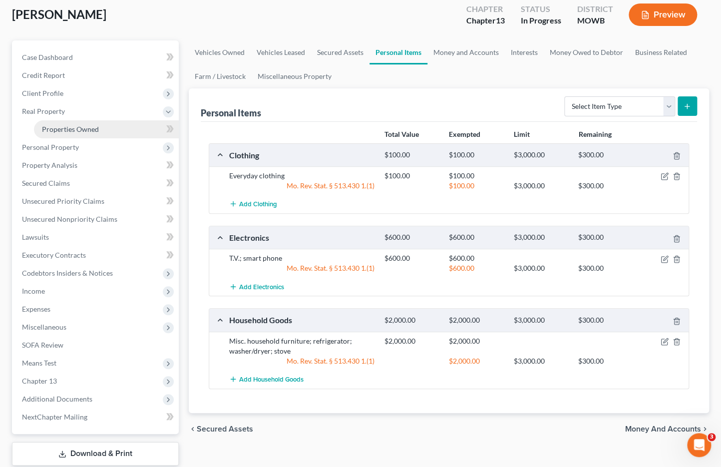
click at [83, 120] on link "Properties Owned" at bounding box center [106, 129] width 145 height 18
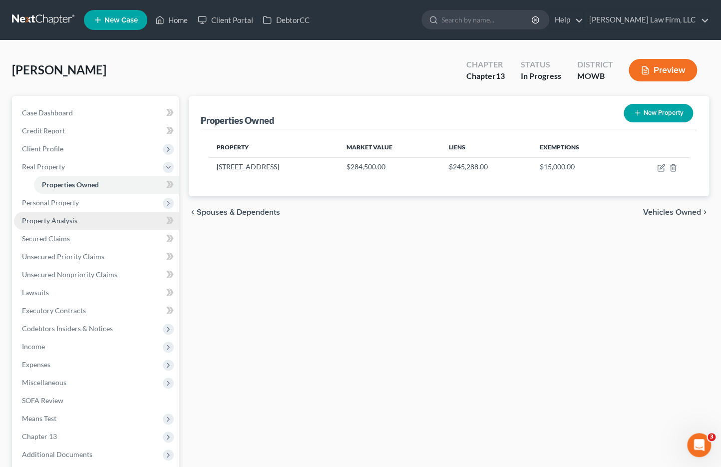
click at [75, 220] on span "Property Analysis" at bounding box center [49, 220] width 55 height 8
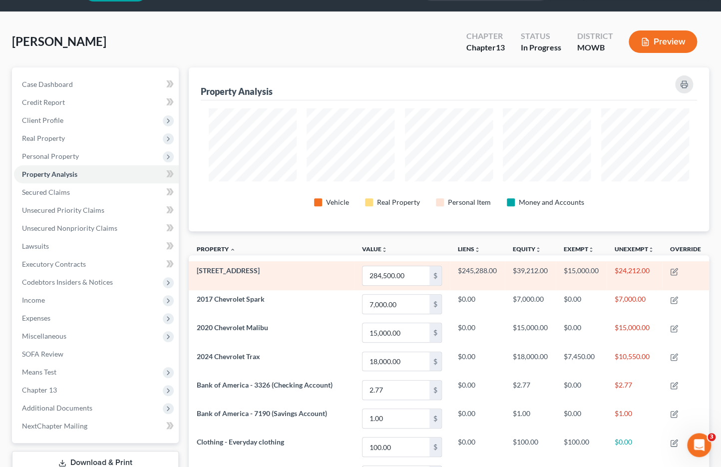
scroll to position [55, 0]
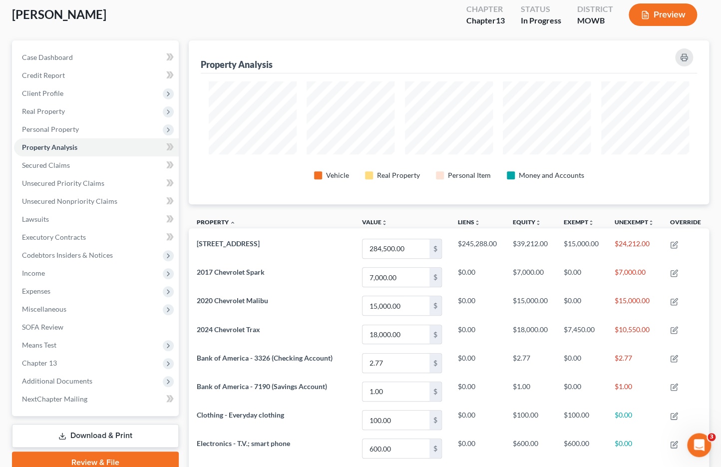
click at [371, 26] on div "Marshall, Calvin Upgraded Chapter Chapter 13 Status In Progress District MOWB P…" at bounding box center [360, 18] width 697 height 43
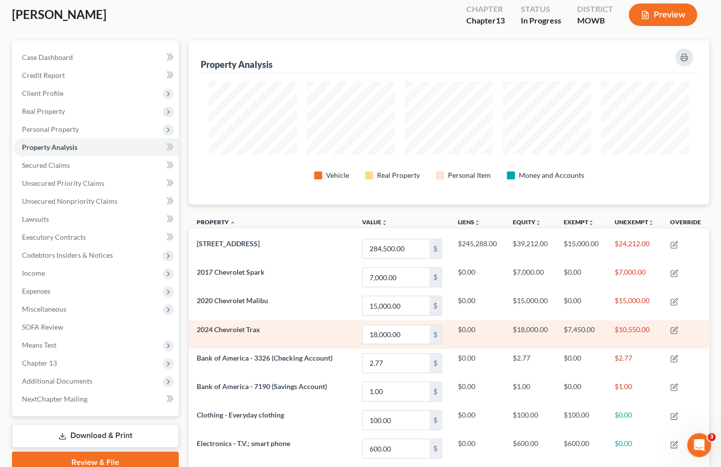
drag, startPoint x: 516, startPoint y: 339, endPoint x: 530, endPoint y: 337, distance: 14.1
click at [516, 339] on td "$18,000.00" at bounding box center [530, 334] width 51 height 28
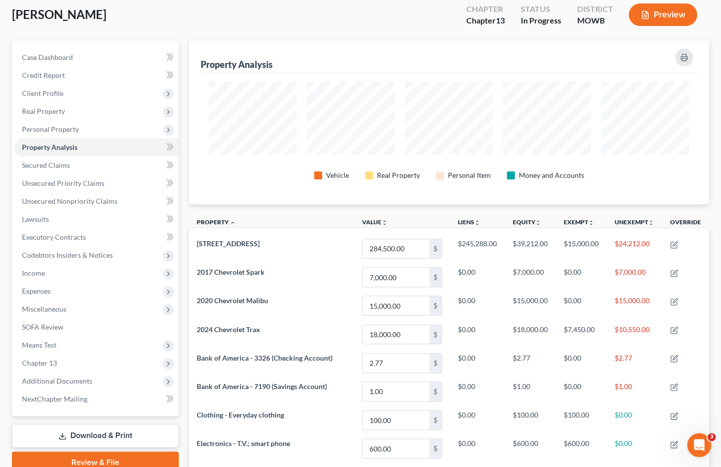
click at [0, 379] on div "Marshall, Calvin Upgraded Chapter Chapter 13 Status In Progress District MOWB P…" at bounding box center [360, 278] width 721 height 586
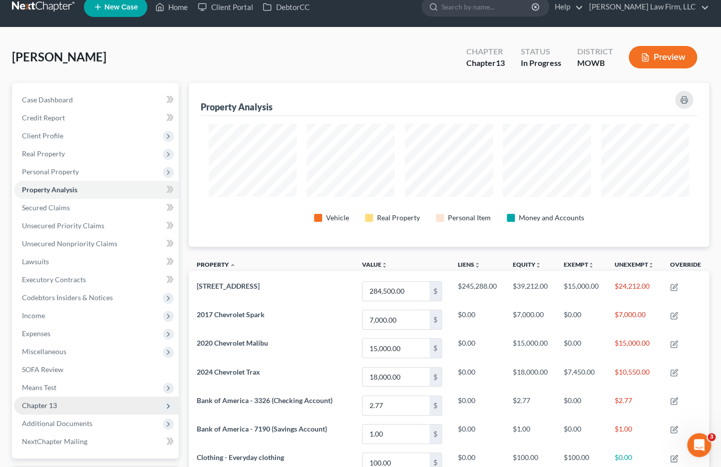
scroll to position [10, 0]
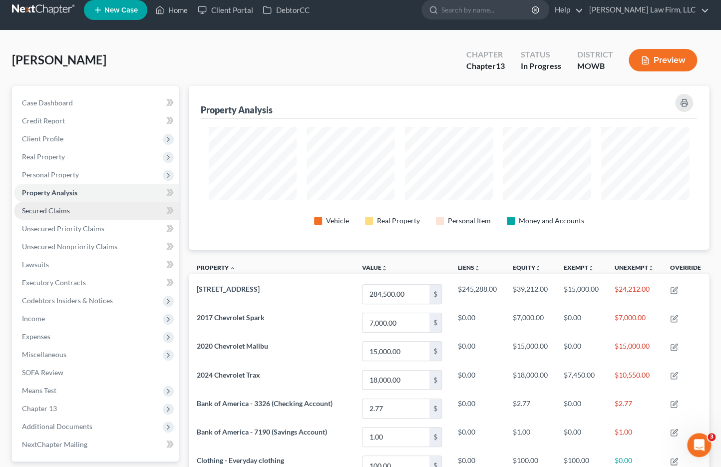
click at [88, 208] on link "Secured Claims" at bounding box center [96, 211] width 165 height 18
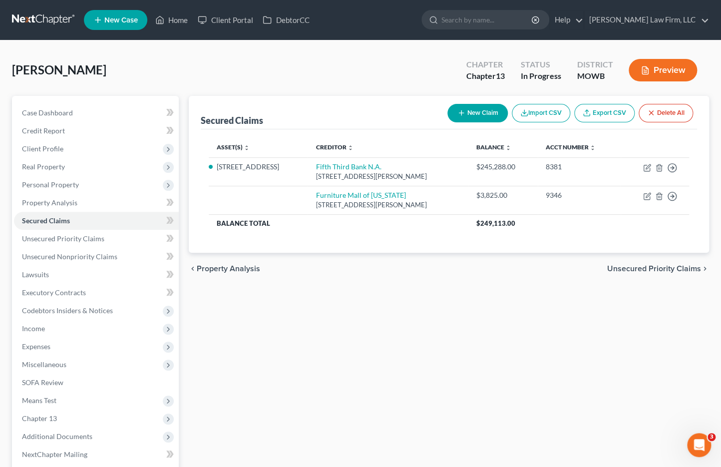
click at [308, 351] on div "Secured Claims New Claim Import CSV Export CSV Delete All Asset(s) expand_more …" at bounding box center [449, 312] width 530 height 433
click at [64, 349] on span "Expenses" at bounding box center [96, 347] width 165 height 18
click at [52, 372] on link "Home" at bounding box center [106, 365] width 145 height 18
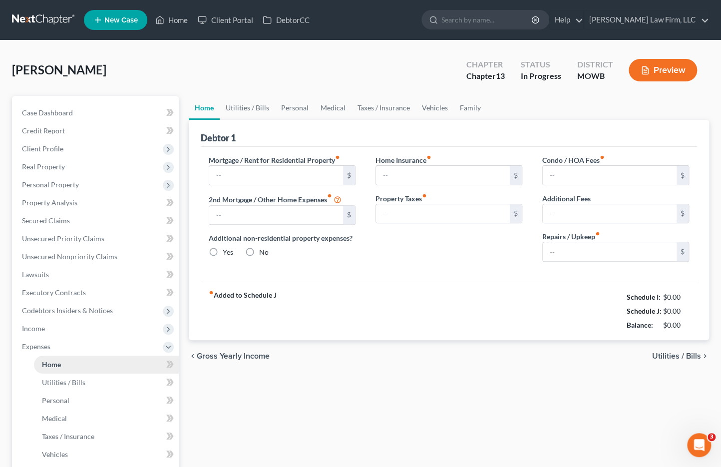
type input "2,514.60"
type input "0.00"
radio input "true"
type input "0.00"
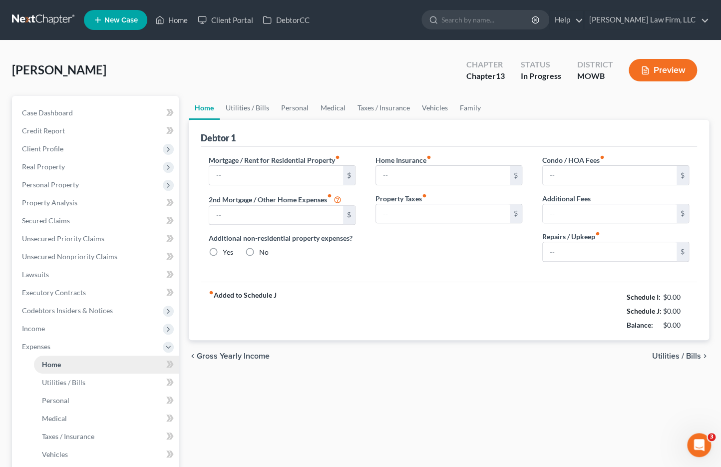
type input "0.00"
type input "100.00"
click at [244, 105] on link "Utilities / Bills" at bounding box center [247, 108] width 55 height 24
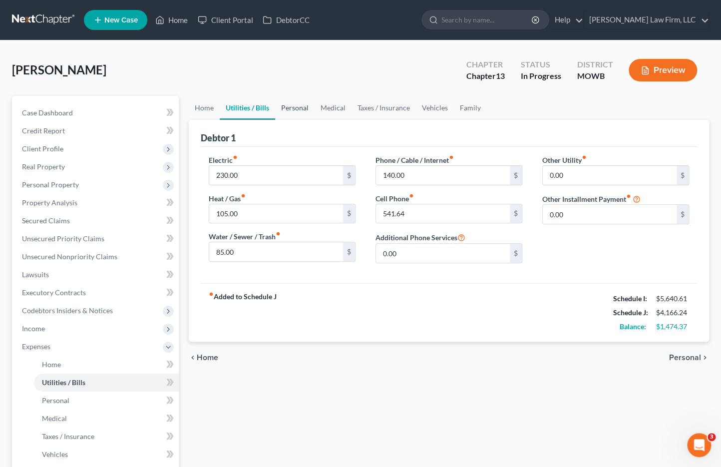
click at [277, 104] on link "Personal" at bounding box center [294, 108] width 39 height 24
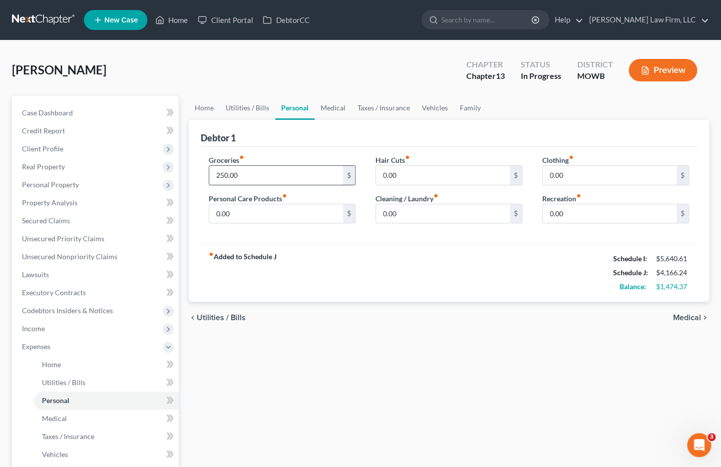
click at [261, 173] on input "250.00" at bounding box center [276, 175] width 134 height 19
click at [294, 174] on input "250.00" at bounding box center [276, 175] width 134 height 19
drag, startPoint x: 215, startPoint y: 172, endPoint x: 182, endPoint y: 171, distance: 33.0
click at [182, 170] on div "Petition Navigation Case Dashboard Payments Invoices Payments Payments Credit R…" at bounding box center [360, 375] width 707 height 559
type input "1"
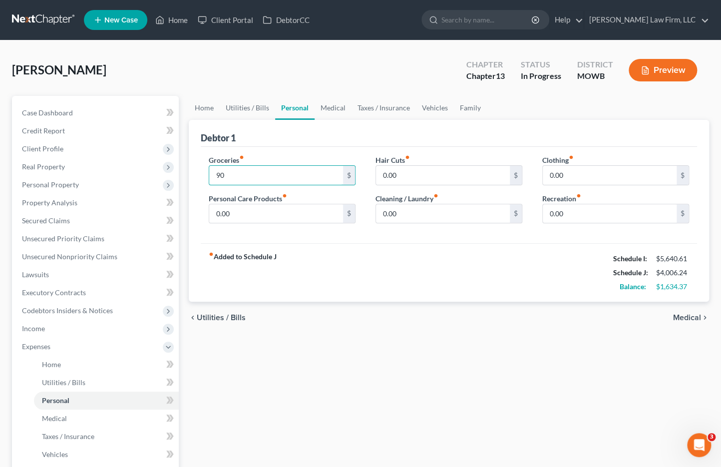
type input "9"
type input "800.00"
type input "10.00"
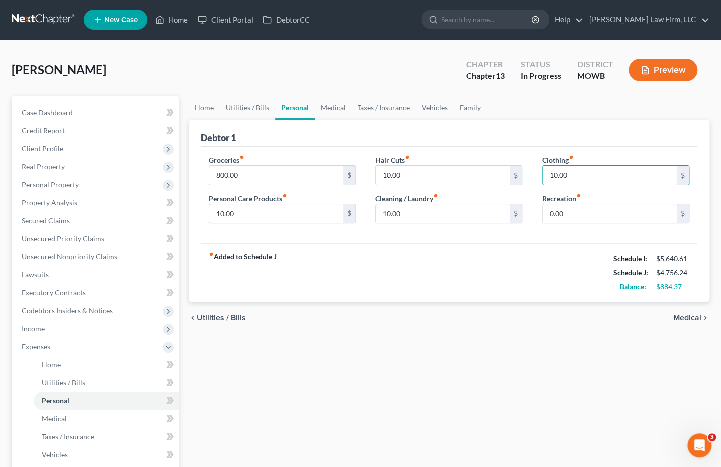
type input "10.00"
type input "20.00"
click at [420, 214] on input "10.00" at bounding box center [443, 213] width 134 height 19
click at [320, 220] on input "10.00" at bounding box center [276, 213] width 134 height 19
type input "14.00"
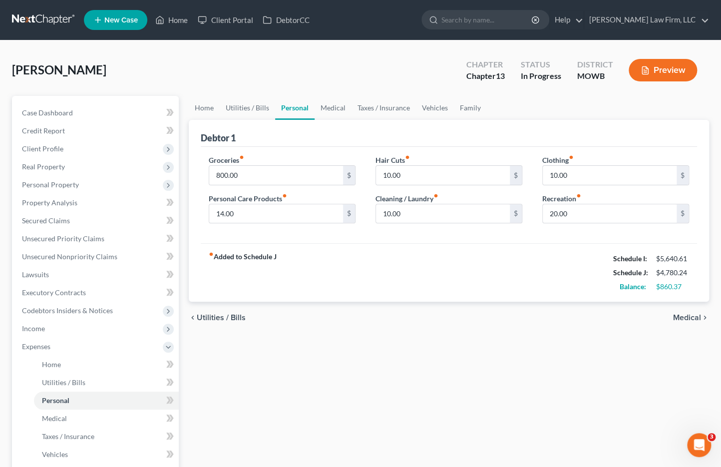
click at [340, 279] on div "fiber_manual_record Added to Schedule J Schedule I: $5,640.61 Schedule J: $4,78…" at bounding box center [449, 272] width 497 height 58
click at [343, 99] on link "Medical" at bounding box center [333, 108] width 37 height 24
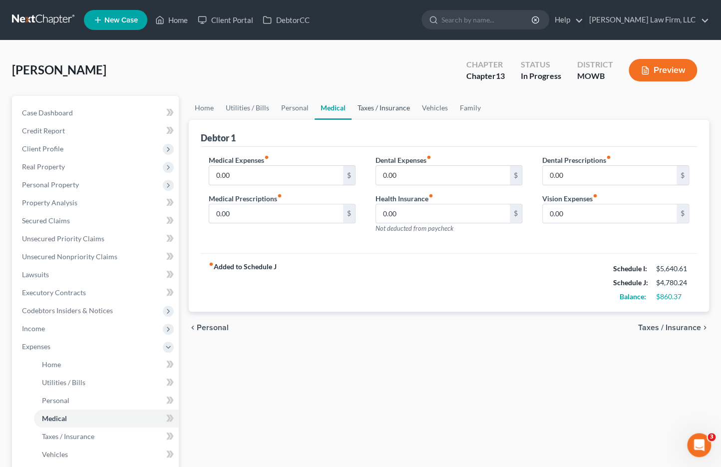
click at [375, 103] on link "Taxes / Insurance" at bounding box center [384, 108] width 64 height 24
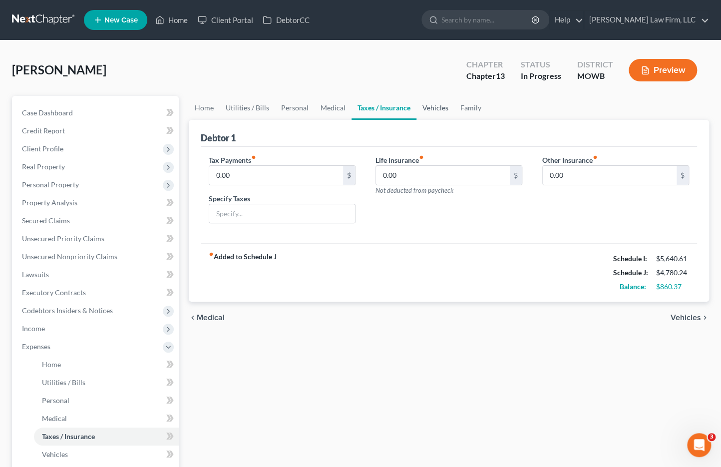
click at [438, 107] on link "Vehicles" at bounding box center [436, 108] width 38 height 24
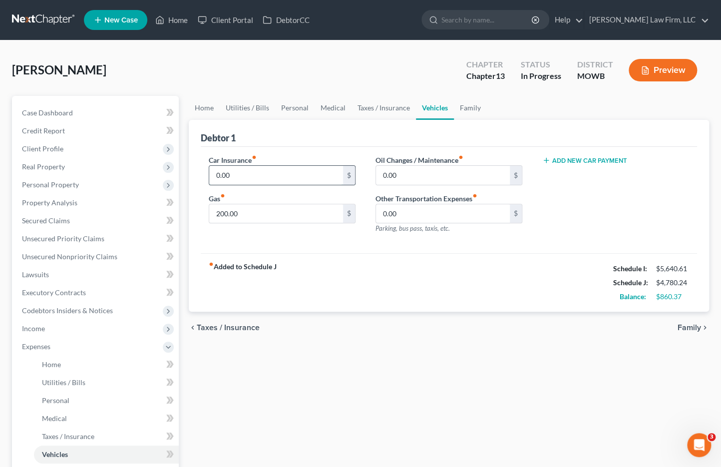
click at [244, 169] on input "0.00" at bounding box center [276, 175] width 134 height 19
click at [236, 106] on link "Utilities / Bills" at bounding box center [247, 108] width 55 height 24
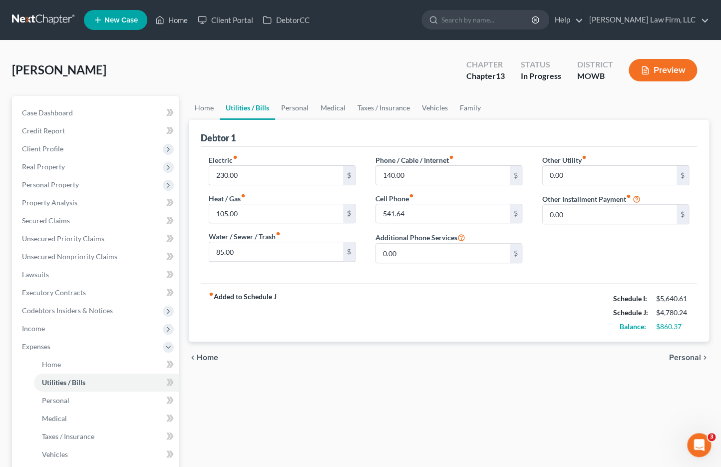
click at [363, 328] on div "fiber_manual_record Added to Schedule J Schedule I: $5,640.61 Schedule J: $4,78…" at bounding box center [449, 312] width 497 height 58
click at [253, 253] on input "85.00" at bounding box center [276, 251] width 134 height 19
click at [432, 72] on div "Marshall, Calvin Upgraded Chapter Chapter 13 Status In Progress District MOWB P…" at bounding box center [360, 73] width 697 height 43
click at [277, 251] on input "85.00" at bounding box center [276, 251] width 134 height 19
type input "30.00"
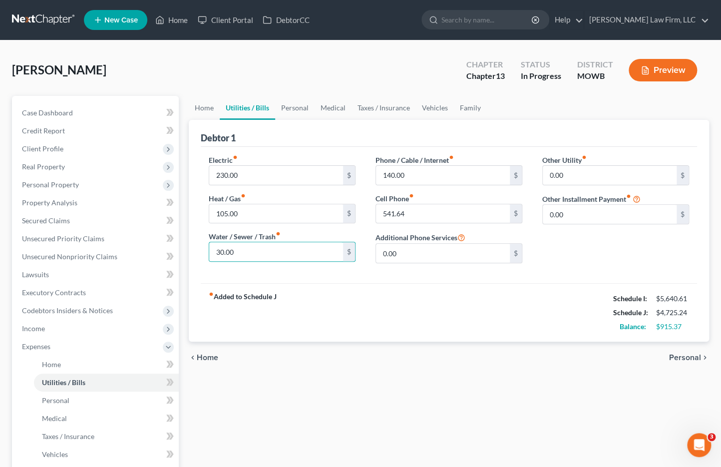
click at [478, 347] on div "chevron_left Home Personal chevron_right" at bounding box center [449, 358] width 521 height 32
click at [301, 105] on link "Personal" at bounding box center [294, 108] width 39 height 24
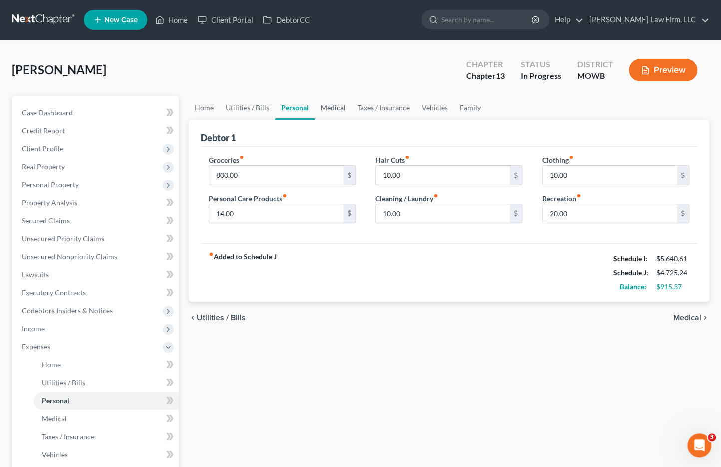
click at [332, 104] on link "Medical" at bounding box center [333, 108] width 37 height 24
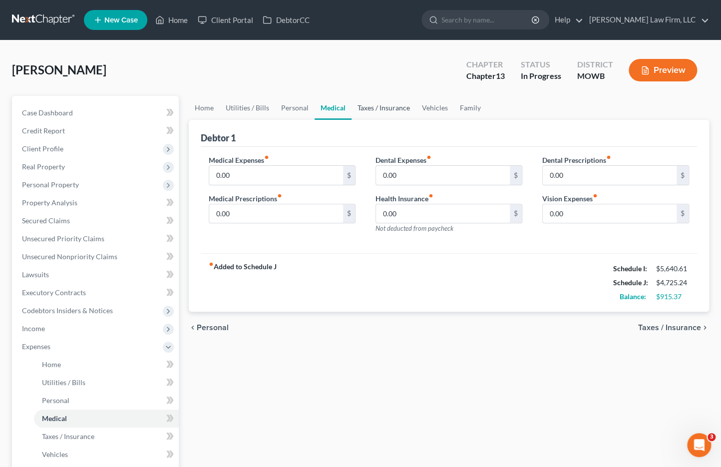
click at [375, 105] on link "Taxes / Insurance" at bounding box center [384, 108] width 64 height 24
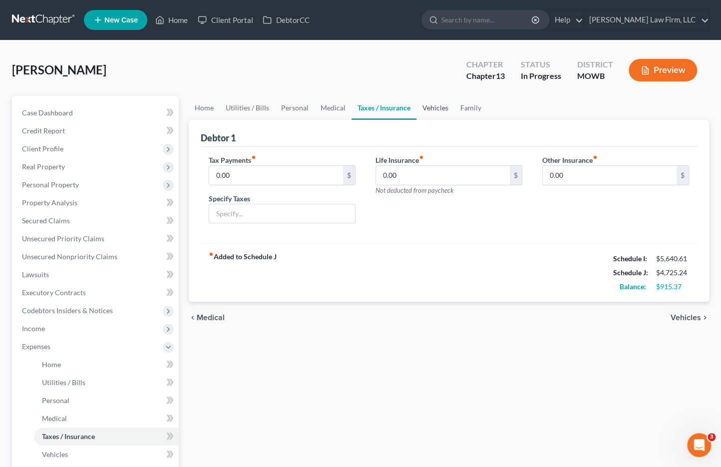
click at [434, 105] on link "Vehicles" at bounding box center [436, 108] width 38 height 24
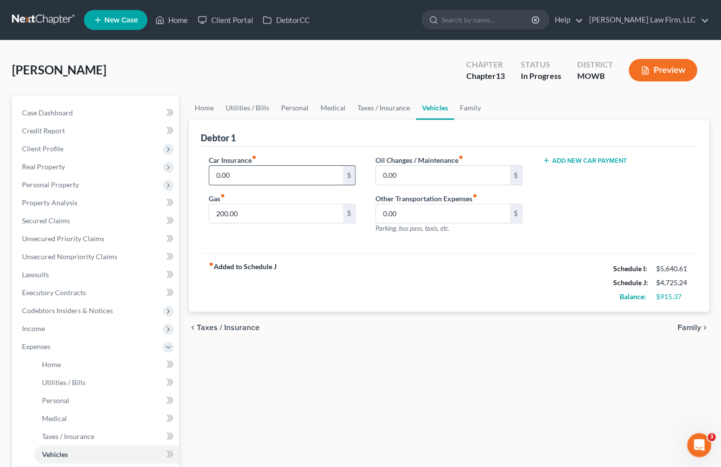
click at [248, 170] on input "0.00" at bounding box center [276, 175] width 134 height 19
type input "3"
click at [293, 172] on input "text" at bounding box center [276, 175] width 134 height 19
type input "55.00"
click at [404, 174] on input "0.00" at bounding box center [443, 175] width 134 height 19
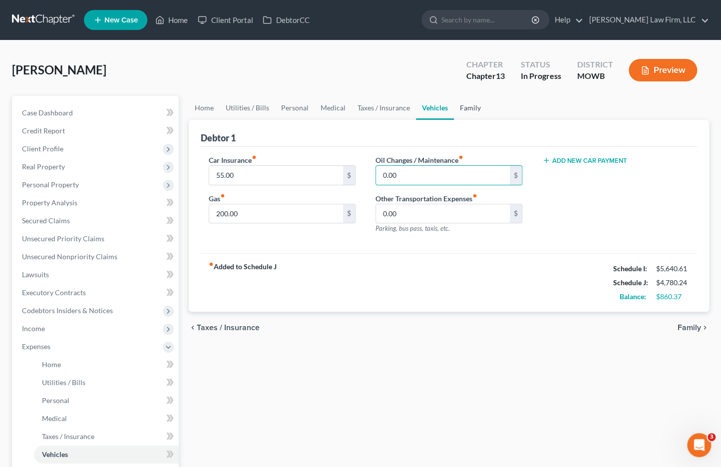
click at [466, 109] on link "Family" at bounding box center [470, 108] width 33 height 24
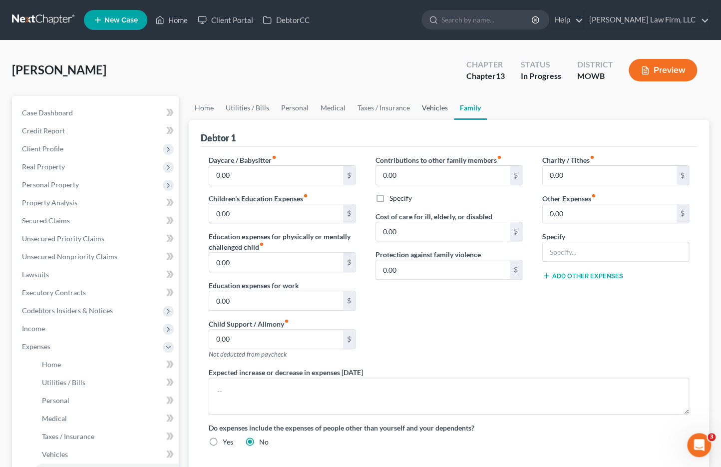
click at [424, 108] on link "Vehicles" at bounding box center [435, 108] width 38 height 24
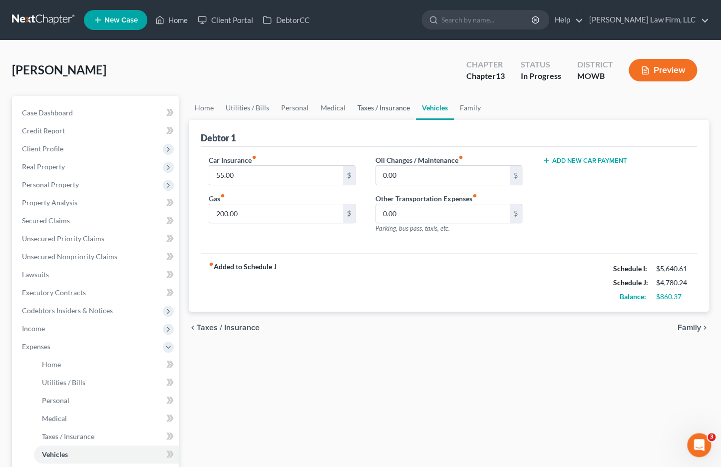
click at [389, 108] on link "Taxes / Insurance" at bounding box center [384, 108] width 64 height 24
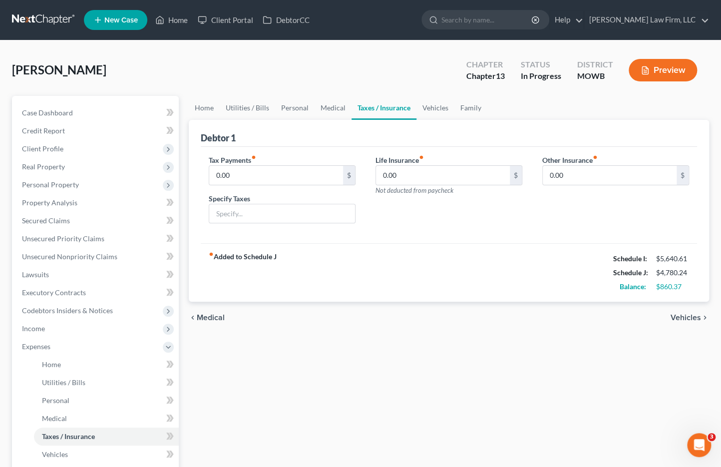
click at [352, 112] on link "Taxes / Insurance" at bounding box center [384, 108] width 65 height 24
click at [316, 108] on link "Medical" at bounding box center [333, 108] width 37 height 24
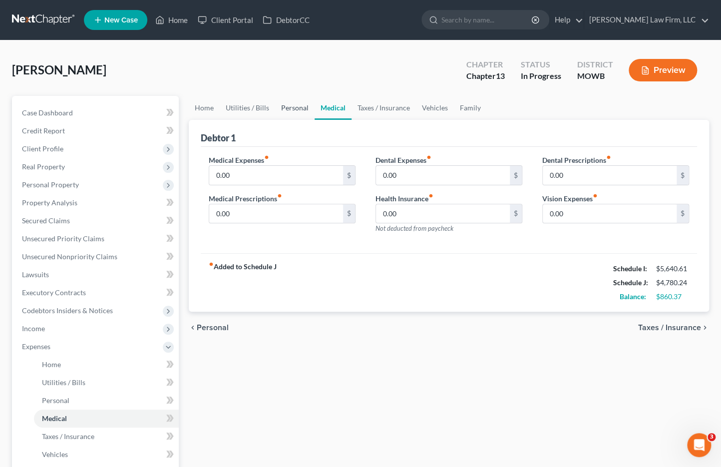
click at [276, 107] on link "Personal" at bounding box center [294, 108] width 39 height 24
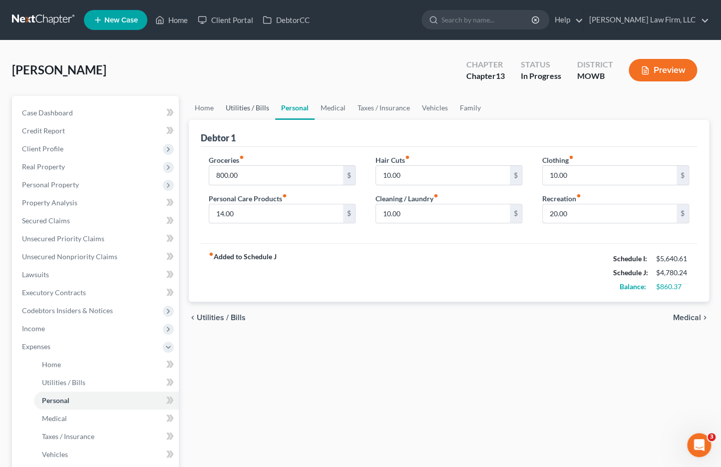
click at [255, 112] on link "Utilities / Bills" at bounding box center [247, 108] width 55 height 24
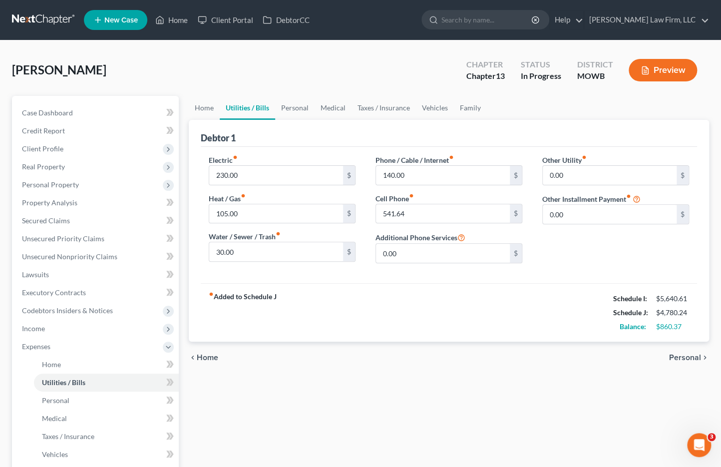
click at [224, 112] on link "Utilities / Bills" at bounding box center [247, 108] width 55 height 24
click at [208, 113] on link "Home" at bounding box center [204, 108] width 31 height 24
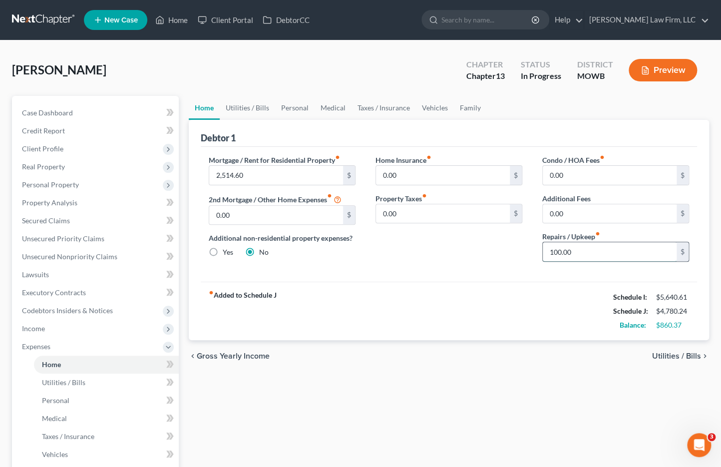
click at [574, 242] on input "100.00" at bounding box center [610, 251] width 134 height 19
type input "30.00"
click at [425, 105] on link "Vehicles" at bounding box center [435, 108] width 38 height 24
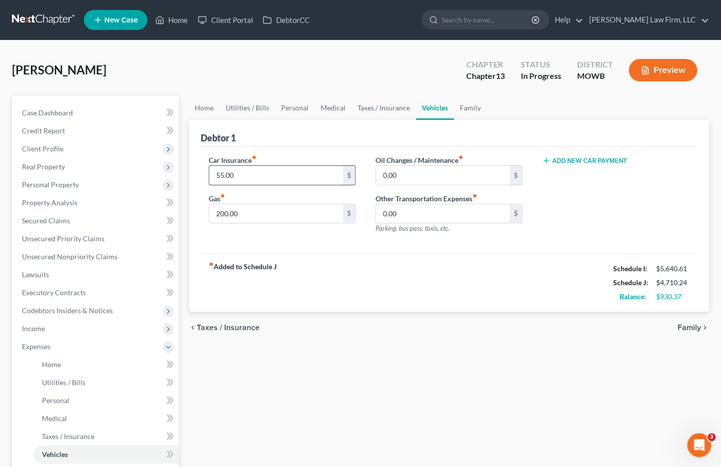
click at [260, 174] on input "55.00" at bounding box center [276, 175] width 134 height 19
drag, startPoint x: 253, startPoint y: 176, endPoint x: 239, endPoint y: 174, distance: 14.2
click at [253, 176] on input "55.00" at bounding box center [276, 175] width 134 height 19
click at [268, 185] on div "Car Insurance fiber_manual_record 55.00 $ Gas fiber_manual_record 200.00 $" at bounding box center [282, 198] width 167 height 87
type input "125.00"
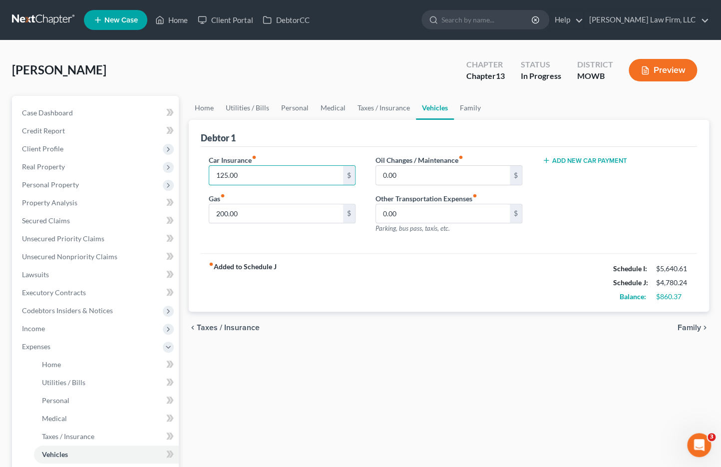
click at [455, 338] on div "chevron_left Taxes / Insurance Family chevron_right" at bounding box center [449, 328] width 521 height 32
click at [398, 113] on link "Taxes / Insurance" at bounding box center [384, 108] width 64 height 24
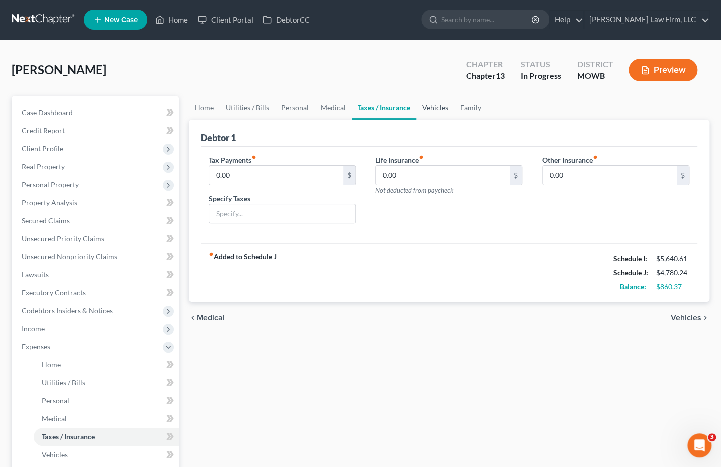
click at [437, 111] on link "Vehicles" at bounding box center [436, 108] width 38 height 24
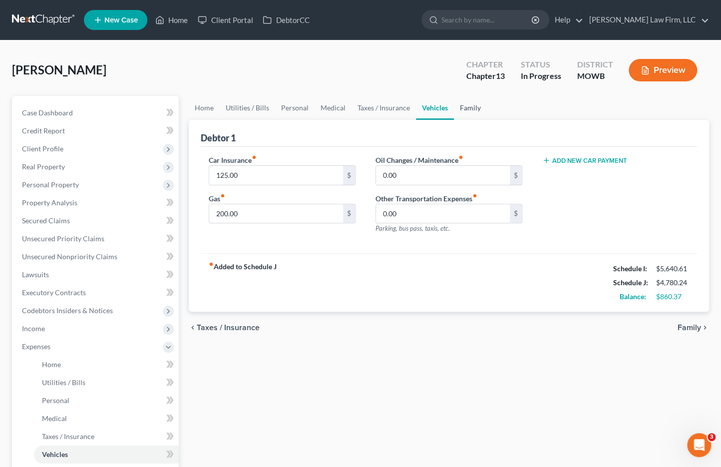
click at [463, 106] on link "Family" at bounding box center [470, 108] width 33 height 24
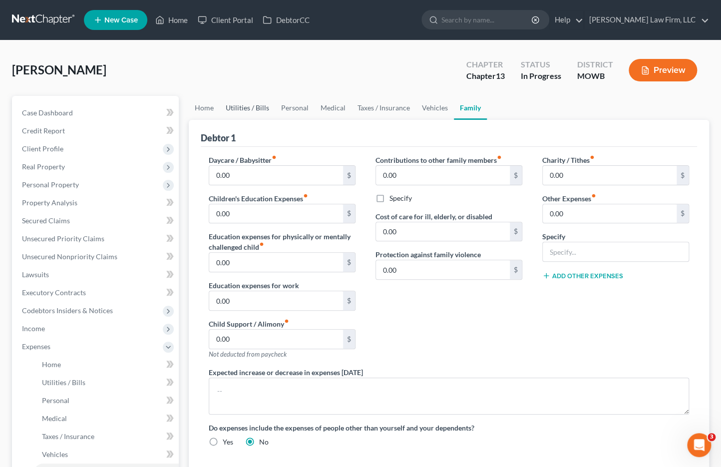
click at [269, 107] on link "Utilities / Bills" at bounding box center [247, 108] width 55 height 24
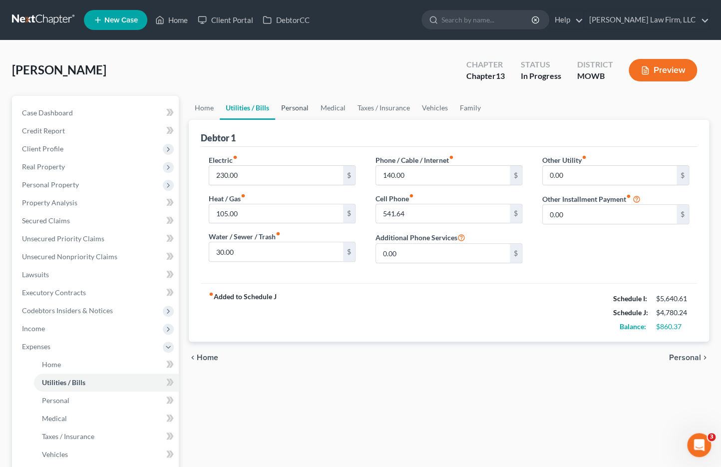
click at [291, 104] on link "Personal" at bounding box center [294, 108] width 39 height 24
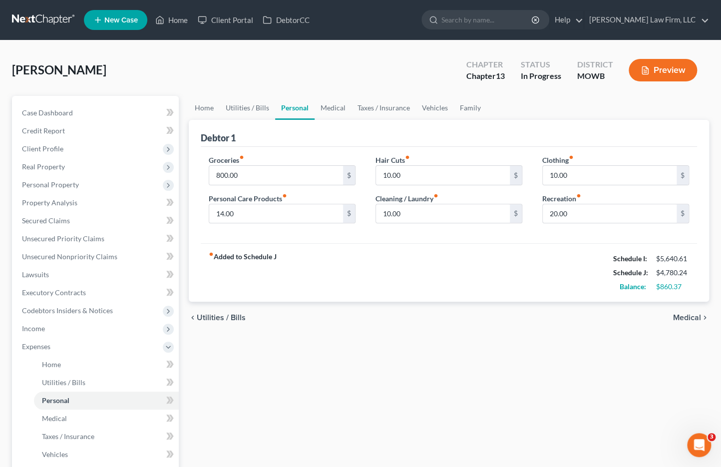
click at [360, 255] on div "fiber_manual_record Added to Schedule J Schedule I: $5,640.61 Schedule J: $4,78…" at bounding box center [449, 272] width 497 height 58
click at [361, 109] on link "Taxes / Insurance" at bounding box center [384, 108] width 64 height 24
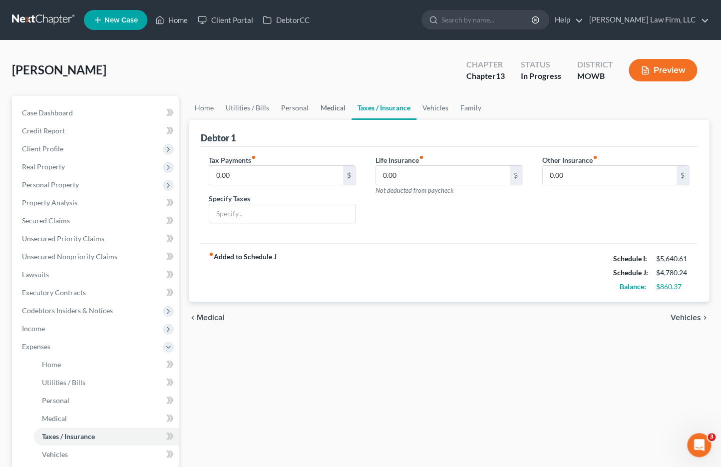
click at [334, 109] on link "Medical" at bounding box center [333, 108] width 37 height 24
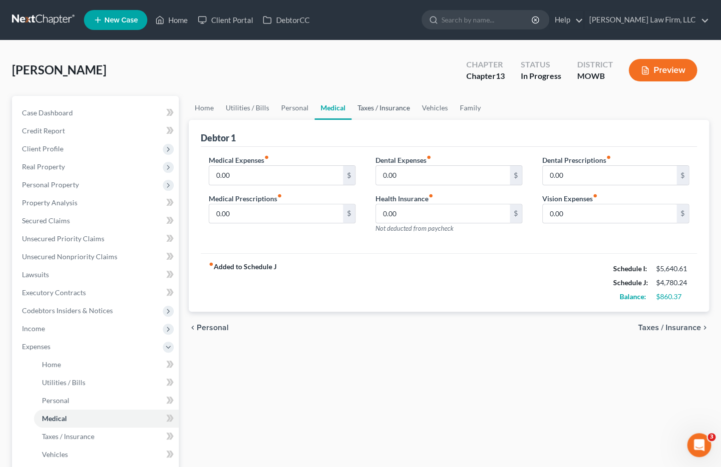
click at [392, 109] on link "Taxes / Insurance" at bounding box center [384, 108] width 64 height 24
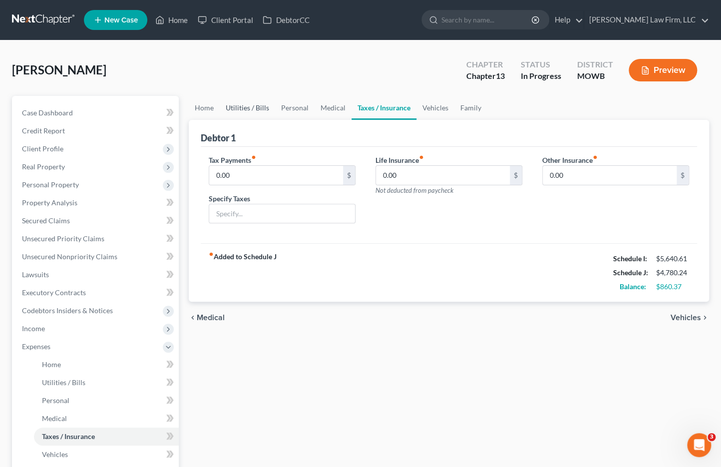
click at [253, 96] on link "Utilities / Bills" at bounding box center [247, 108] width 55 height 24
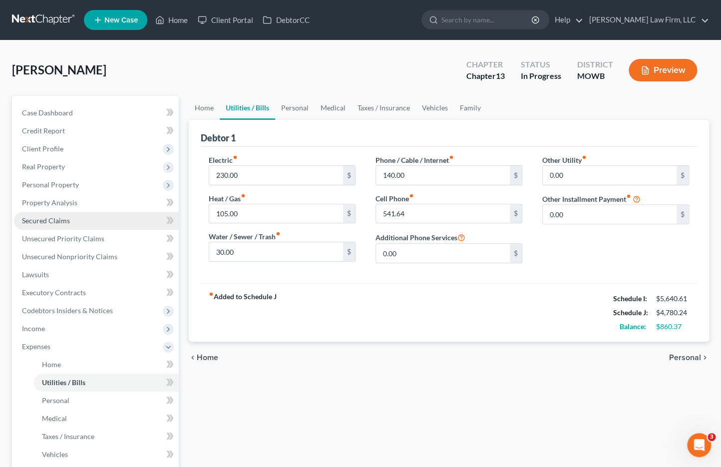
click at [53, 219] on span "Secured Claims" at bounding box center [46, 220] width 48 height 8
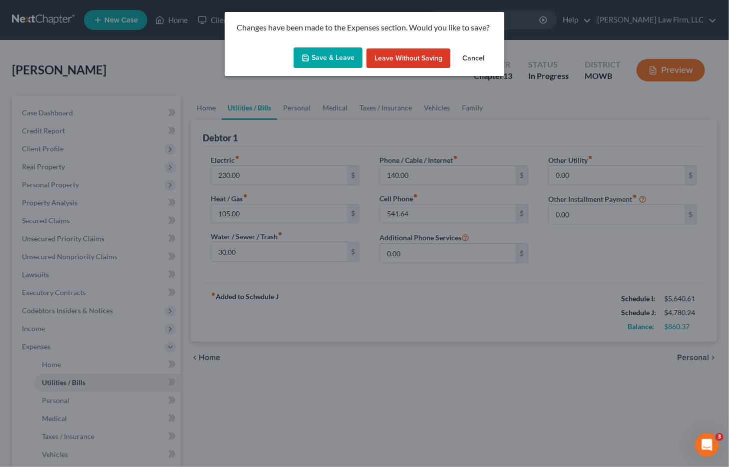
click at [354, 59] on button "Save & Leave" at bounding box center [328, 57] width 69 height 21
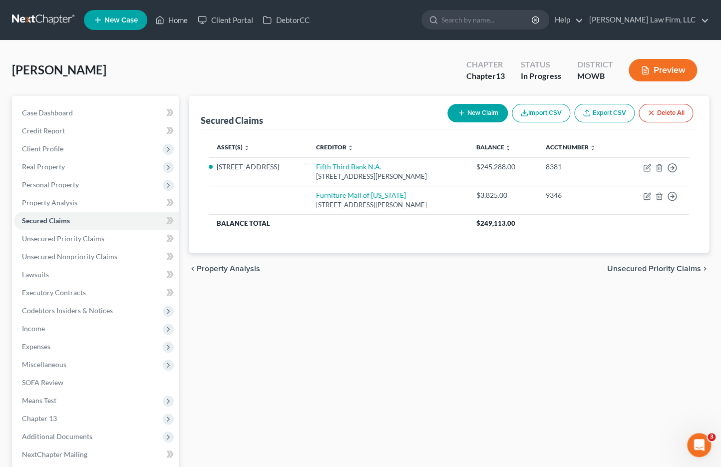
click at [222, 73] on div "Marshall, Calvin Upgraded Chapter Chapter 13 Status In Progress District MOWB P…" at bounding box center [360, 73] width 697 height 43
click at [76, 177] on span "Personal Property" at bounding box center [96, 185] width 165 height 18
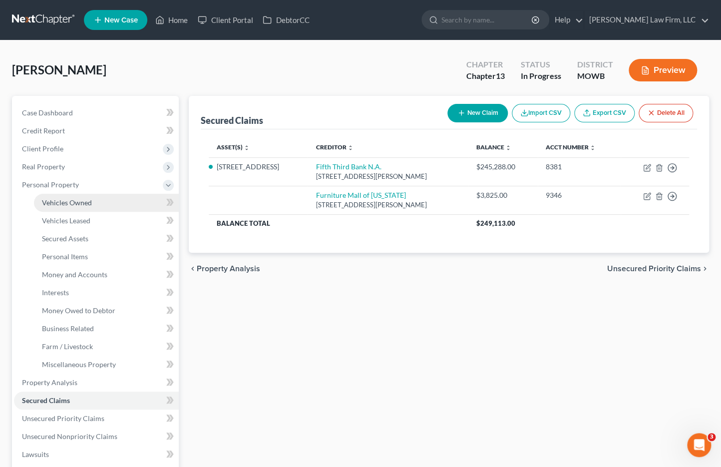
click at [76, 201] on span "Vehicles Owned" at bounding box center [67, 202] width 50 height 8
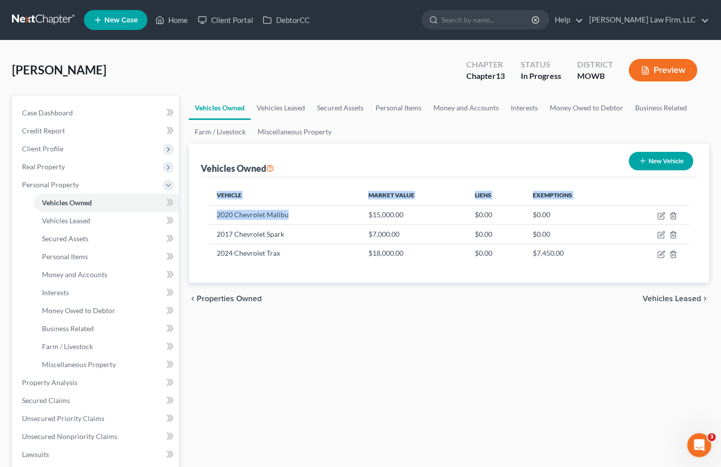
drag, startPoint x: 290, startPoint y: 215, endPoint x: 201, endPoint y: 212, distance: 89.5
click at [201, 212] on div "Vehicle Market Value Liens Exemptions 2020 Chevrolet Malibu $15,000.00 $0.00 $0…" at bounding box center [449, 229] width 497 height 105
click at [228, 211] on td "2020 Chevrolet Malibu" at bounding box center [284, 214] width 151 height 19
drag, startPoint x: 290, startPoint y: 211, endPoint x: 212, endPoint y: 215, distance: 78.6
click at [212, 215] on td "2020 Chevrolet Malibu" at bounding box center [284, 214] width 151 height 19
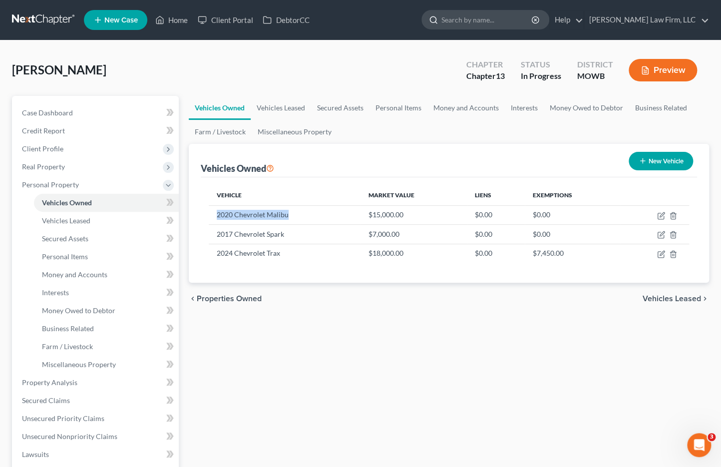
copy td "2020 Chevrolet Malibu"
click at [533, 19] on input "search" at bounding box center [487, 19] width 91 height 18
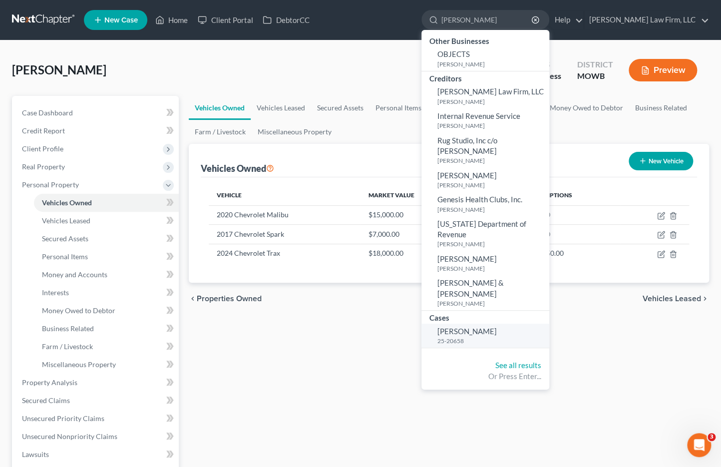
type input "fitzwater"
click at [497, 327] on span "[PERSON_NAME]" at bounding box center [467, 331] width 59 height 9
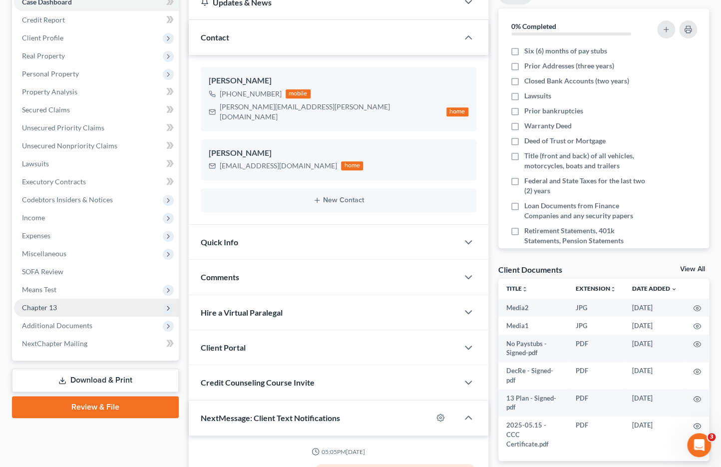
scroll to position [2607, 0]
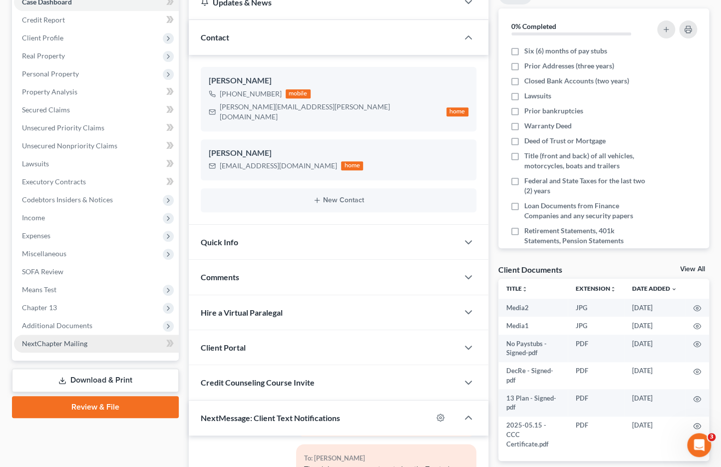
click at [85, 322] on span "Additional Documents" at bounding box center [57, 325] width 70 height 8
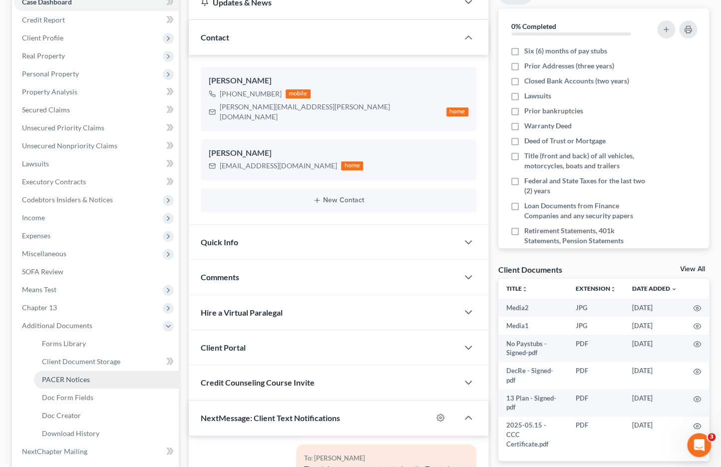
click at [76, 375] on span "PACER Notices" at bounding box center [66, 379] width 48 height 8
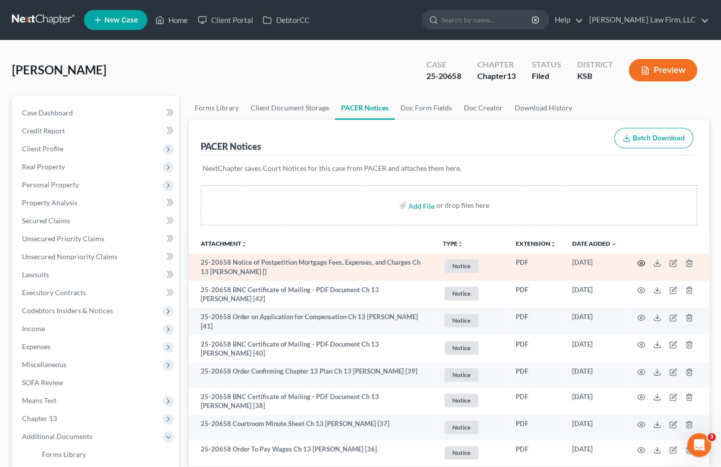
click at [644, 262] on icon "button" at bounding box center [641, 263] width 8 height 8
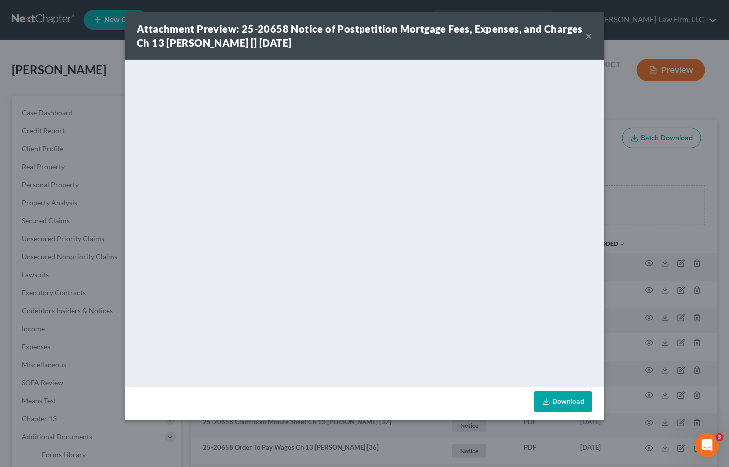
click at [590, 38] on button "×" at bounding box center [588, 36] width 7 height 12
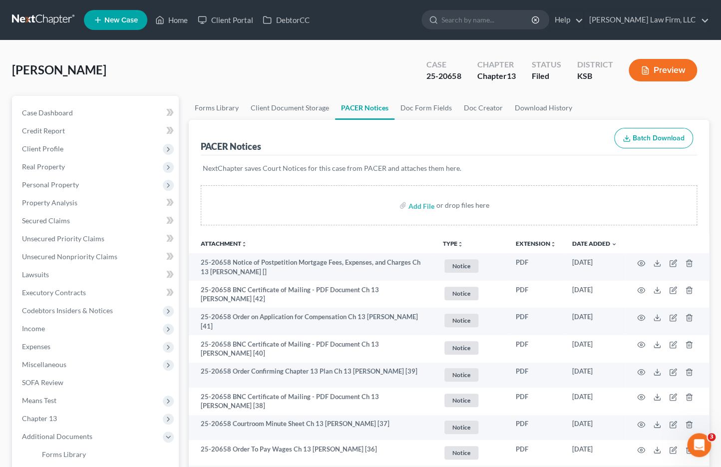
click at [18, 20] on link at bounding box center [44, 20] width 64 height 18
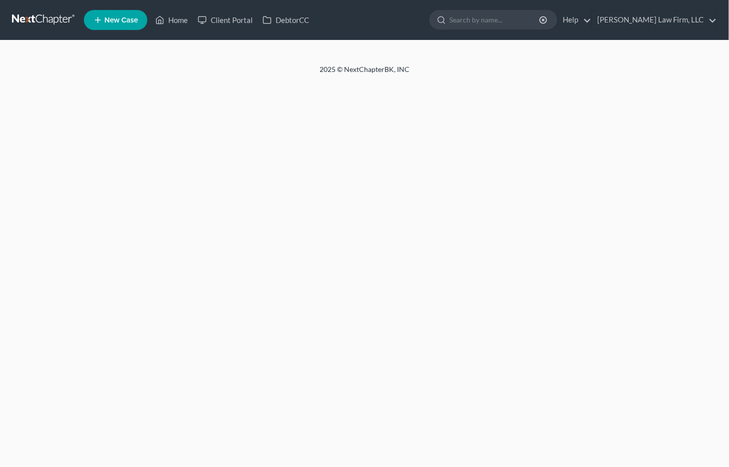
select select "0"
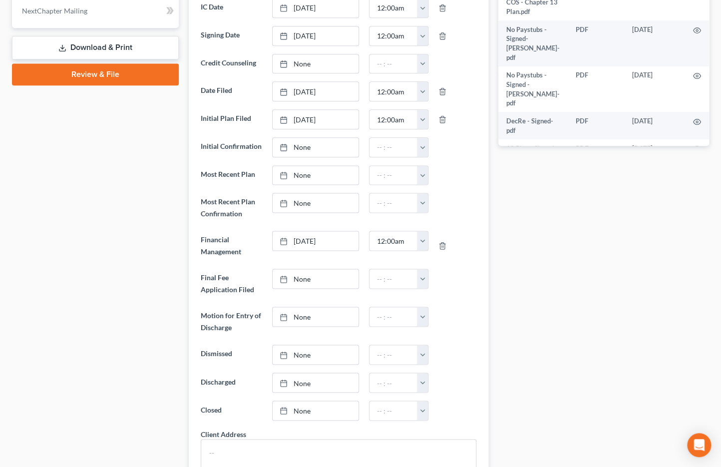
scroll to position [918, 0]
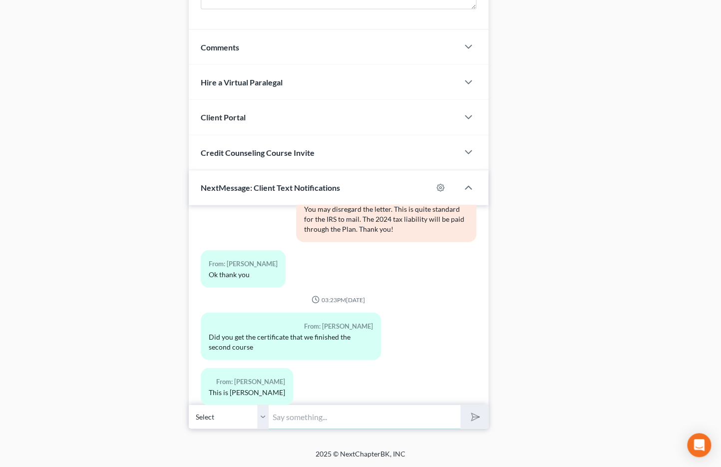
click at [318, 419] on input "text" at bounding box center [365, 417] width 192 height 24
type input "Hi, Margaret. We received the certificate for the second course, and it was fil…"
click at [461, 405] on button "submit" at bounding box center [474, 416] width 27 height 23
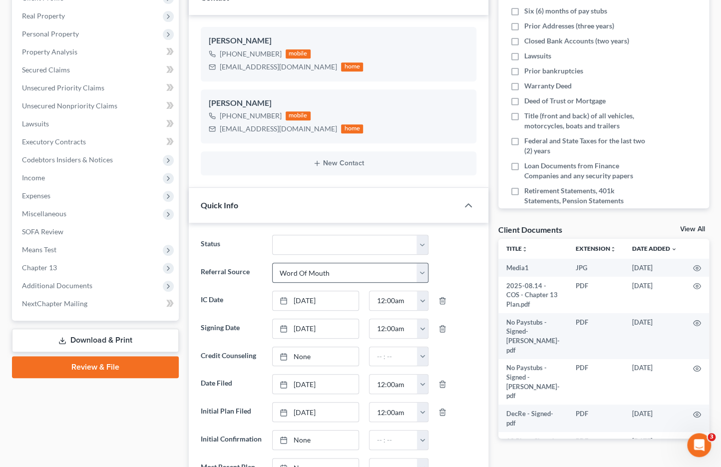
scroll to position [30, 0]
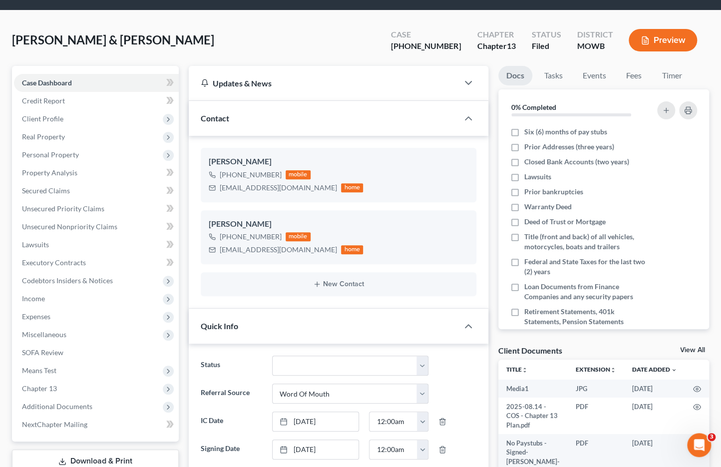
click at [420, 330] on div "Quick Info" at bounding box center [324, 326] width 270 height 34
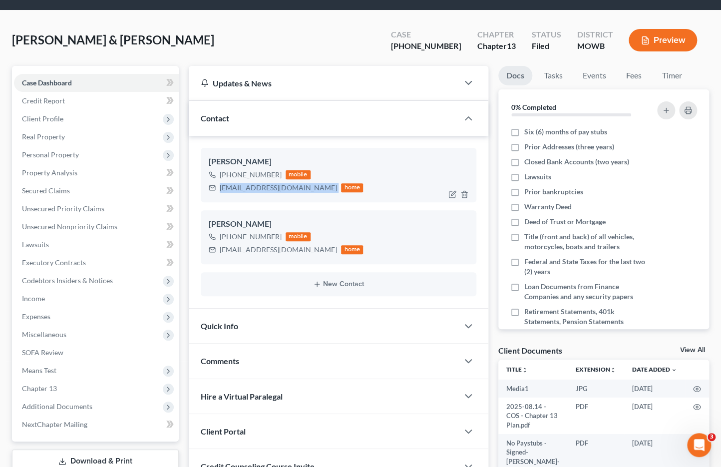
drag, startPoint x: 220, startPoint y: 190, endPoint x: 296, endPoint y: 194, distance: 76.6
click at [296, 194] on div "Jimmy Hague +1 (816) 405-6994 mobile woowoogirl@gmail.com home" at bounding box center [339, 175] width 276 height 54
copy div "woowoogirl@gmail.com"
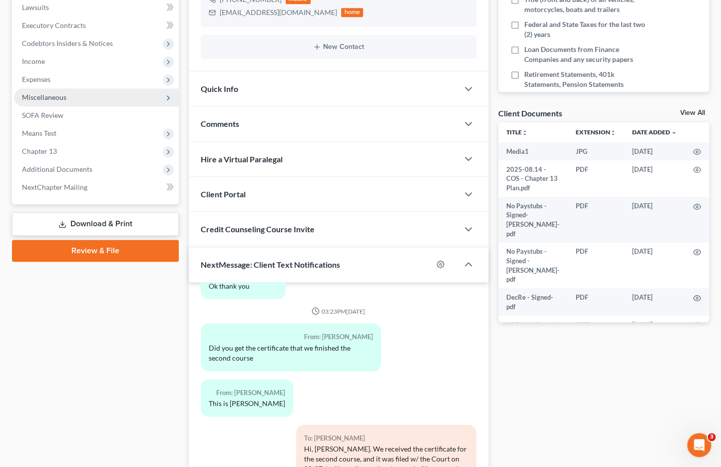
scroll to position [343, 0]
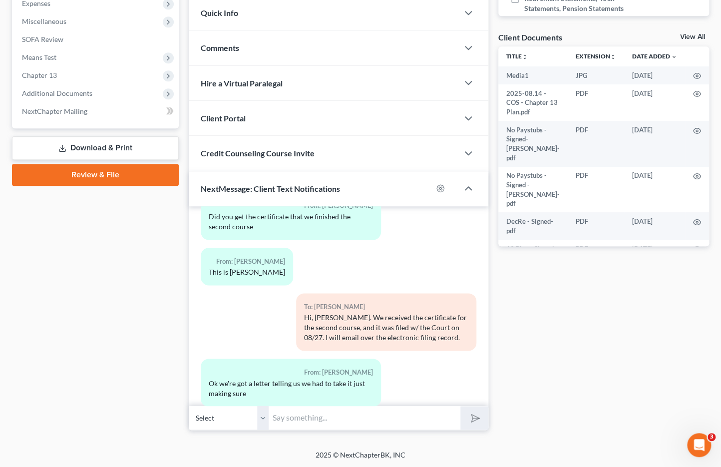
click at [311, 414] on input "text" at bounding box center [365, 418] width 192 height 24
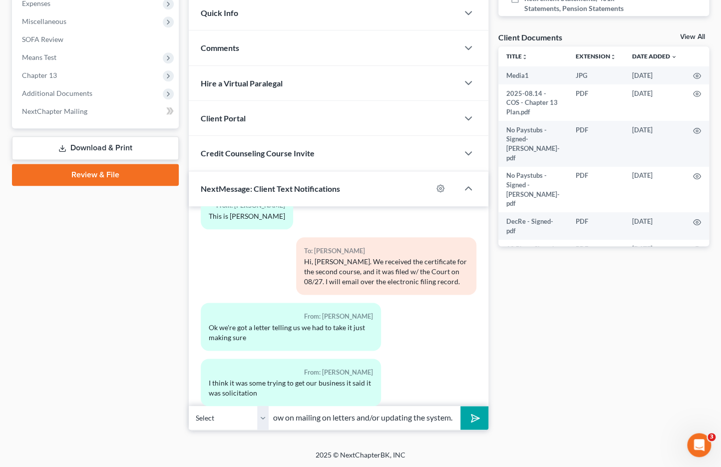
scroll to position [0, 219]
type input "Feel free to disregard the letter. Sometimes, the Court is a bit slow on mailin…"
click at [461, 406] on button "submit" at bounding box center [474, 417] width 27 height 23
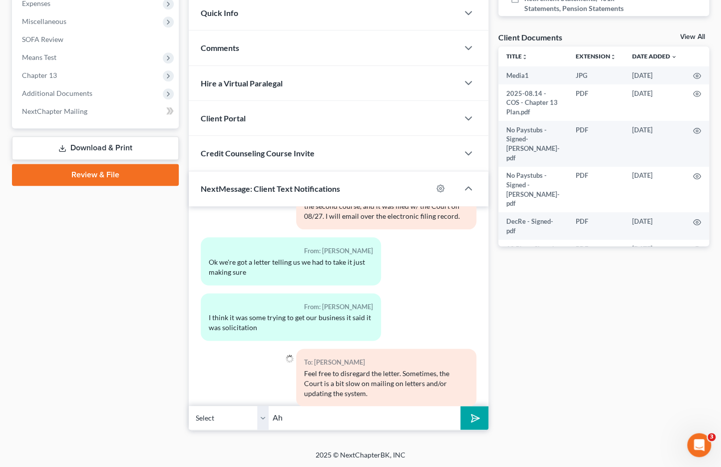
type input "A"
type input "Don't worry about any third-party providers for the second financial course. Th…"
click at [461, 406] on button "submit" at bounding box center [474, 417] width 27 height 23
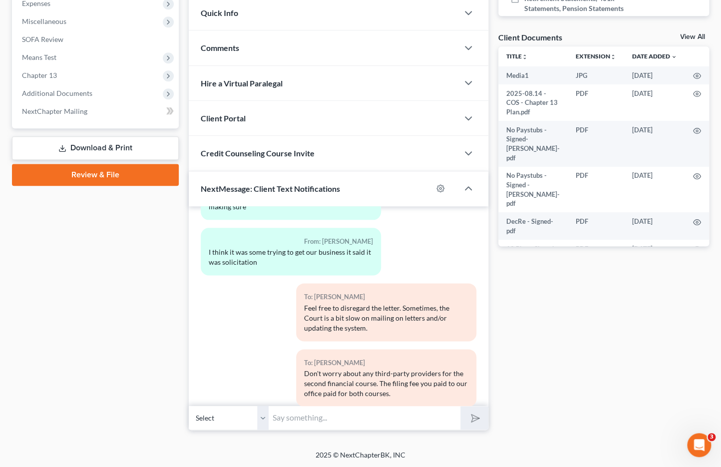
scroll to position [1625, 0]
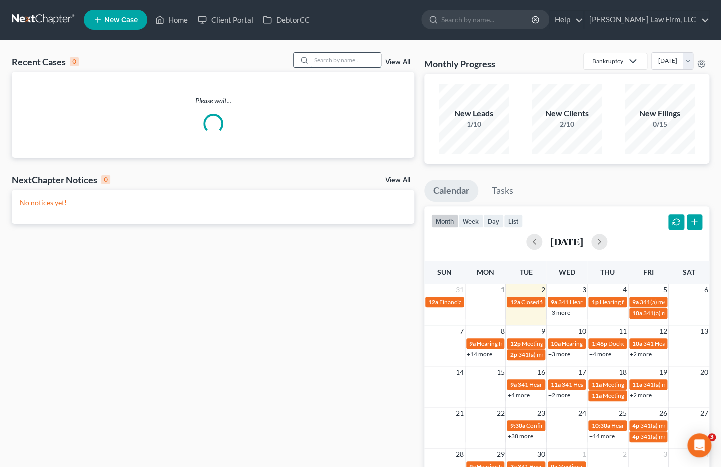
click at [341, 56] on input "search" at bounding box center [346, 60] width 70 height 14
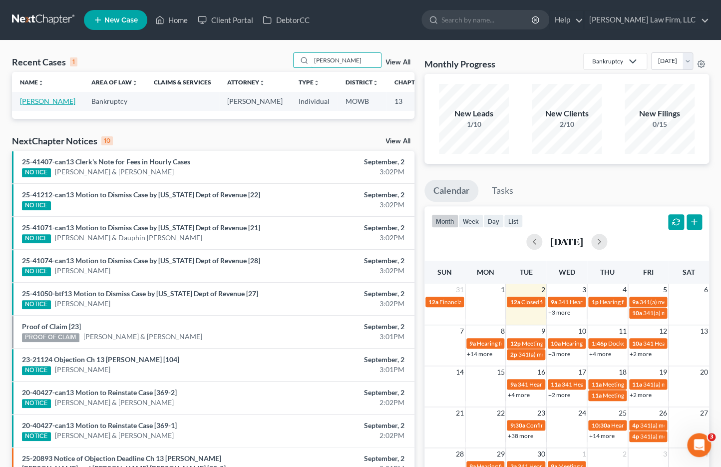
type input "graves"
click at [36, 99] on link "Graves, John" at bounding box center [47, 101] width 55 height 8
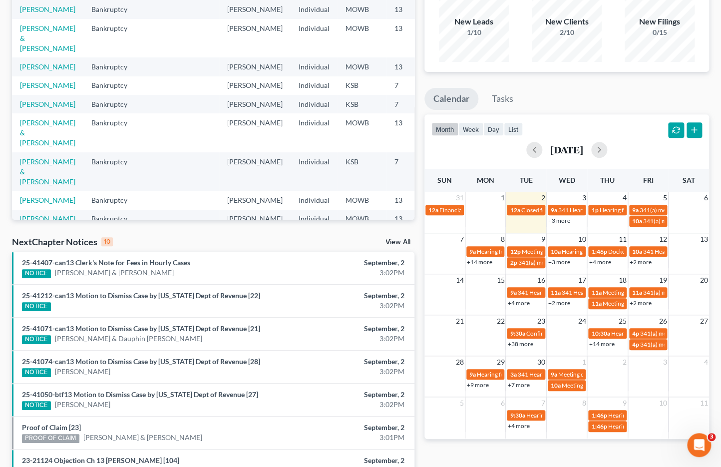
scroll to position [111, 0]
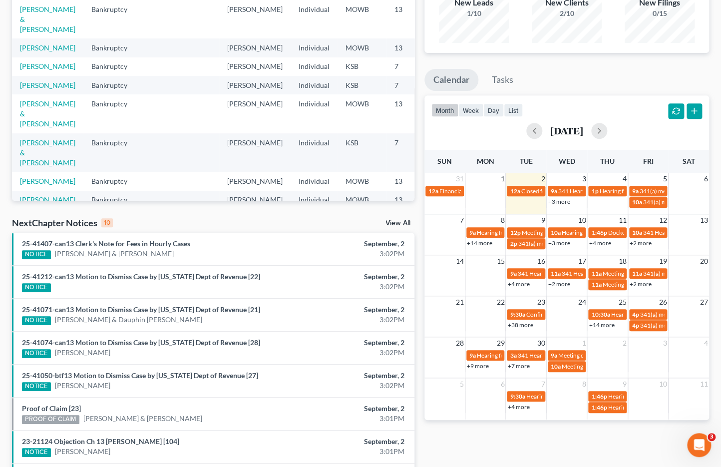
click at [307, 237] on li "25-41407-can13 Clerk's Note for Fees in Hourly Cases NOTICE Marcus Swindell & T…" at bounding box center [213, 249] width 403 height 32
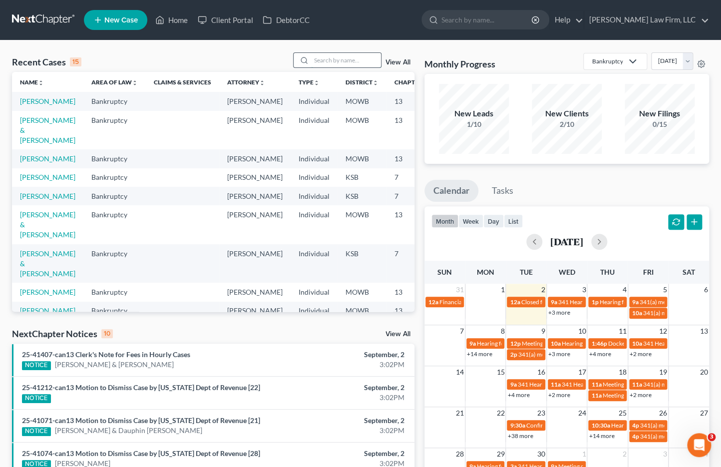
click at [355, 56] on input "search" at bounding box center [346, 60] width 70 height 14
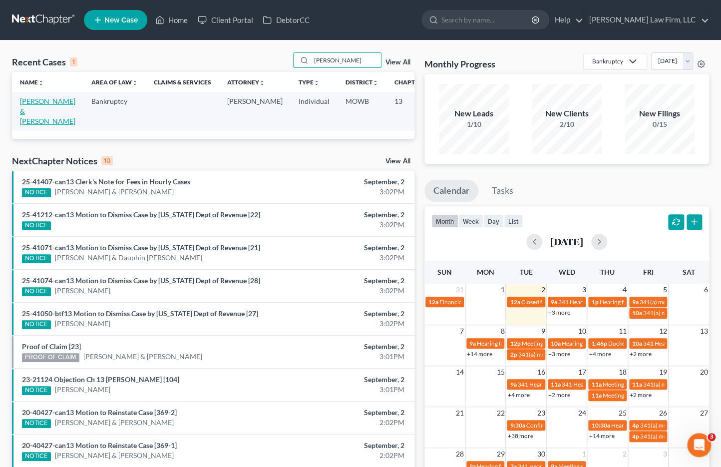
type input "frist"
click at [37, 107] on link "Fristoe, Marck & Collene" at bounding box center [47, 111] width 55 height 28
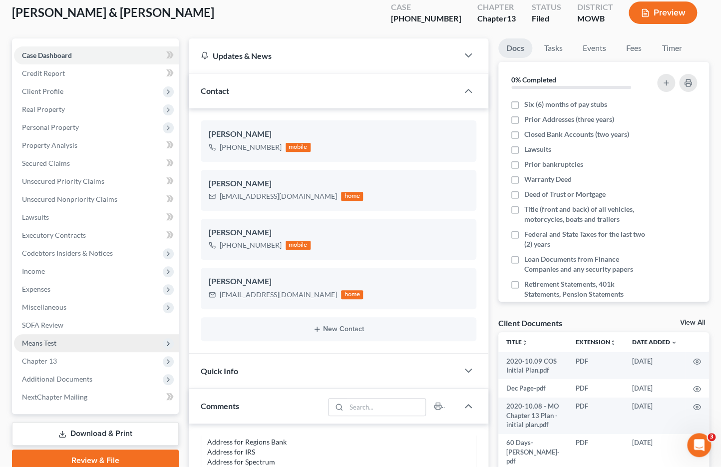
scroll to position [111, 0]
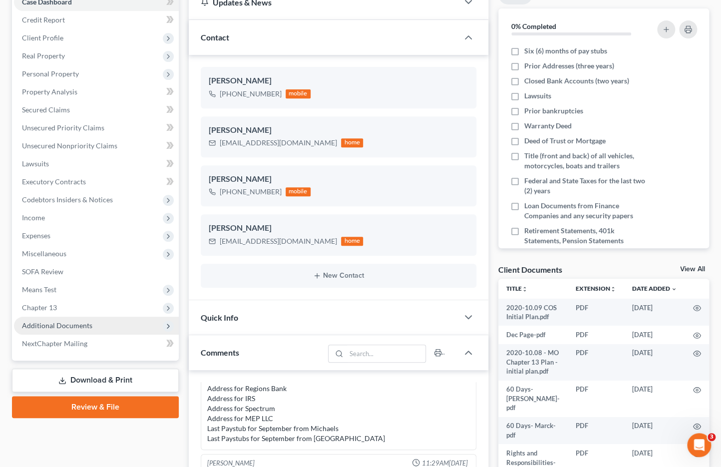
click at [75, 321] on span "Additional Documents" at bounding box center [57, 325] width 70 height 8
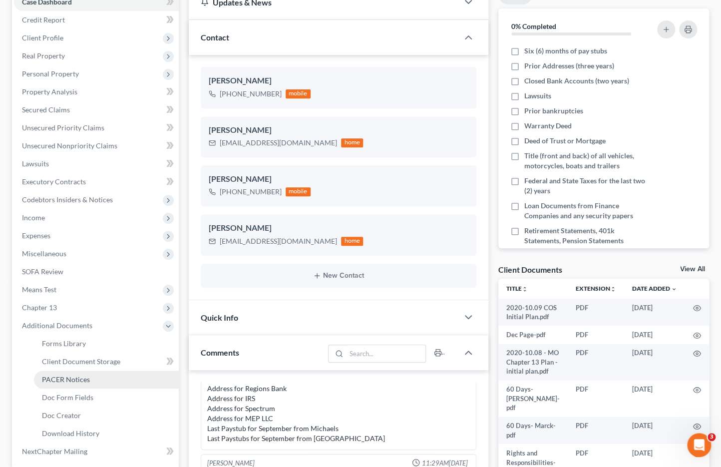
click at [72, 371] on link "PACER Notices" at bounding box center [106, 380] width 145 height 18
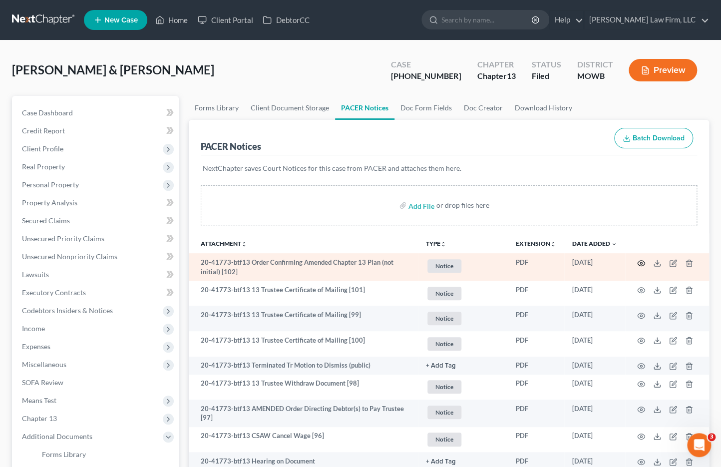
click at [640, 262] on circle "button" at bounding box center [641, 263] width 2 height 2
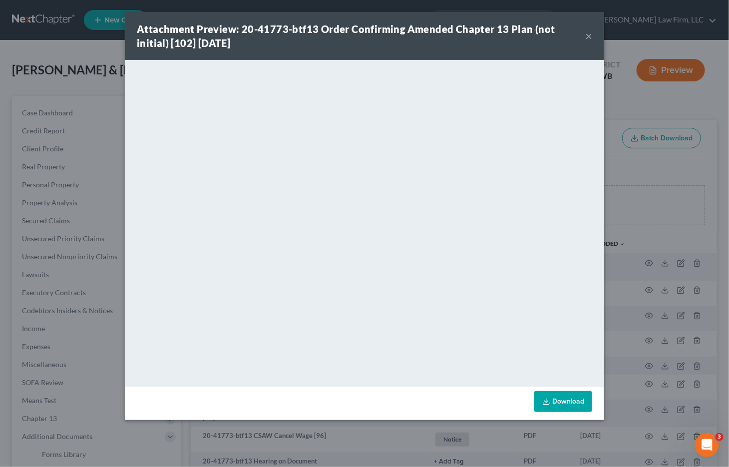
click at [79, 73] on div "Attachment Preview: 20-41773-btf13 Order Confirming Amended Chapter 13 Plan (no…" at bounding box center [364, 233] width 729 height 467
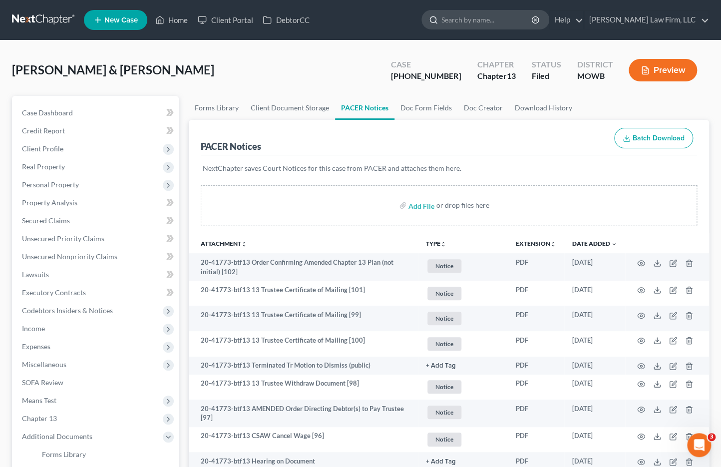
click at [533, 20] on input "search" at bounding box center [487, 19] width 91 height 18
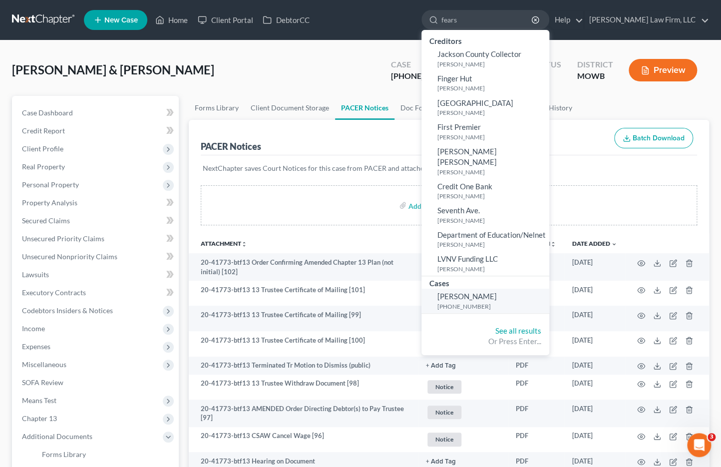
type input "fears"
click at [497, 292] on span "[PERSON_NAME]" at bounding box center [467, 296] width 59 height 9
select select "4"
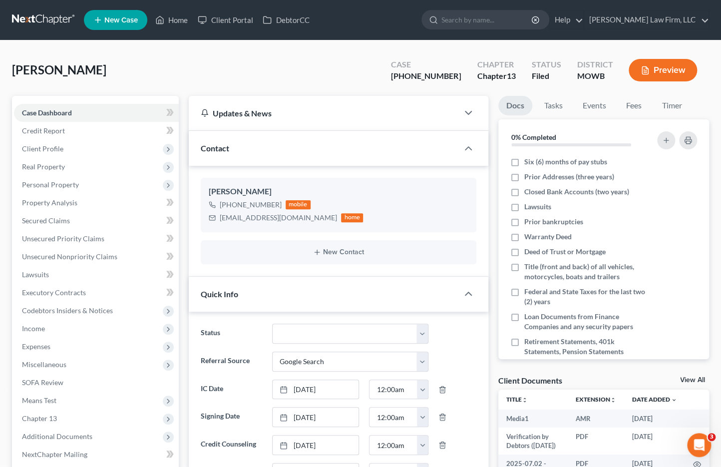
scroll to position [2217, 0]
click at [108, 57] on div "Fears, Kevin Upgraded Case 25-41008-13 Chapter Chapter 13 Status Filed District…" at bounding box center [360, 73] width 697 height 43
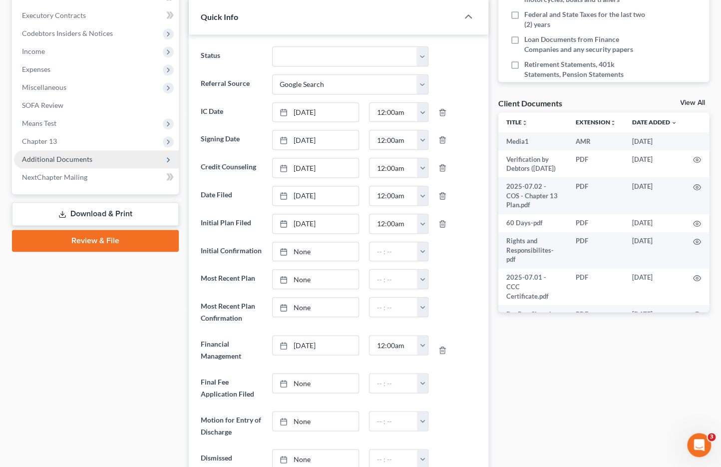
click at [72, 164] on span "Additional Documents" at bounding box center [96, 159] width 165 height 18
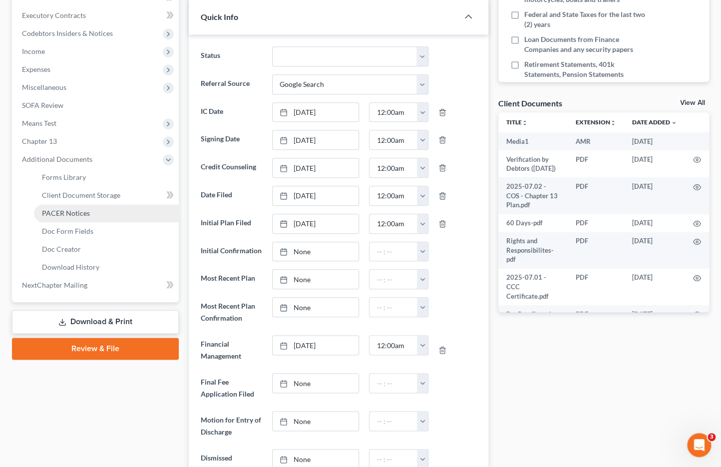
click at [77, 214] on span "PACER Notices" at bounding box center [66, 213] width 48 height 8
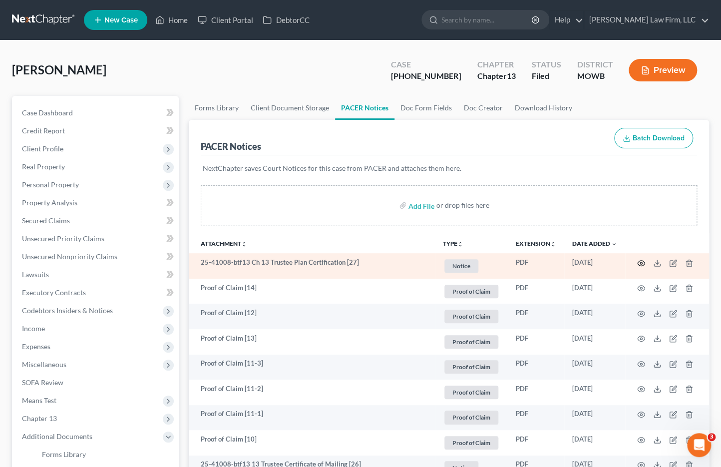
click at [638, 260] on icon "button" at bounding box center [641, 262] width 7 height 5
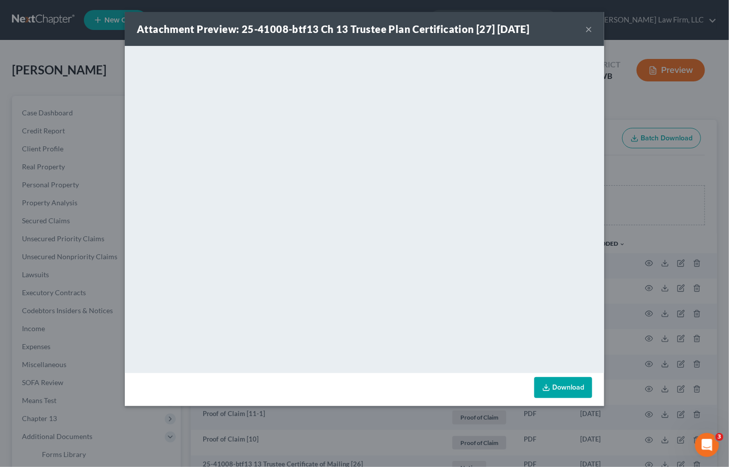
click at [74, 53] on div "Attachment Preview: 25-41008-btf13 Ch 13 Trustee Plan Certification [27] 09/02/…" at bounding box center [364, 233] width 729 height 467
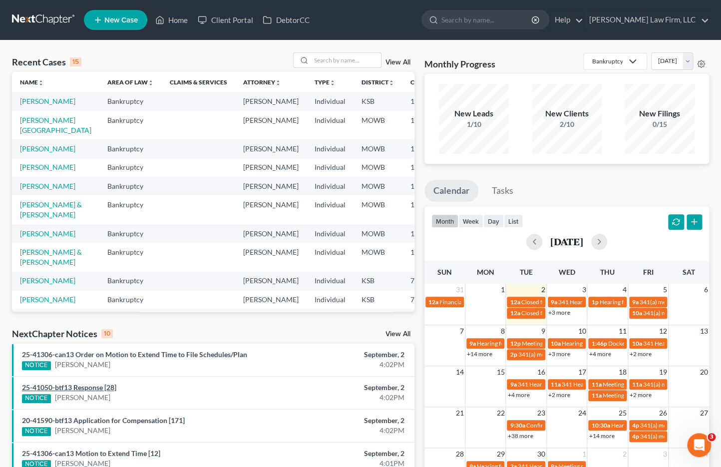
click at [112, 384] on link "25-41050-btf13 Response [28]" at bounding box center [69, 387] width 94 height 8
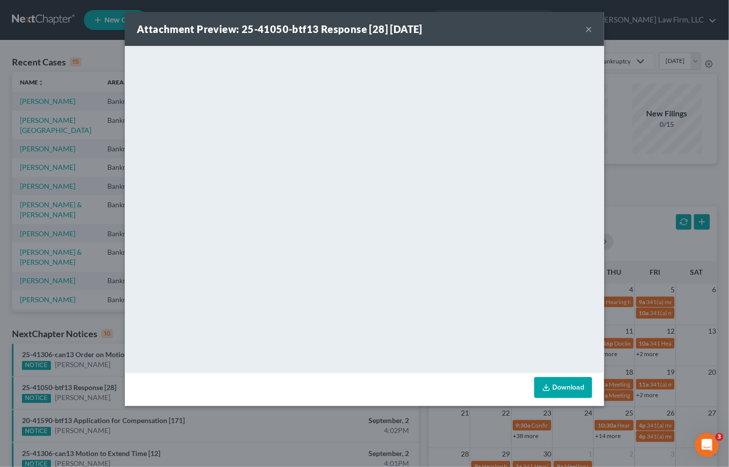
click at [204, 434] on div "Attachment Preview: 25-41050-btf13 Response [28] [DATE] × <object ng-attr-data=…" at bounding box center [364, 233] width 729 height 467
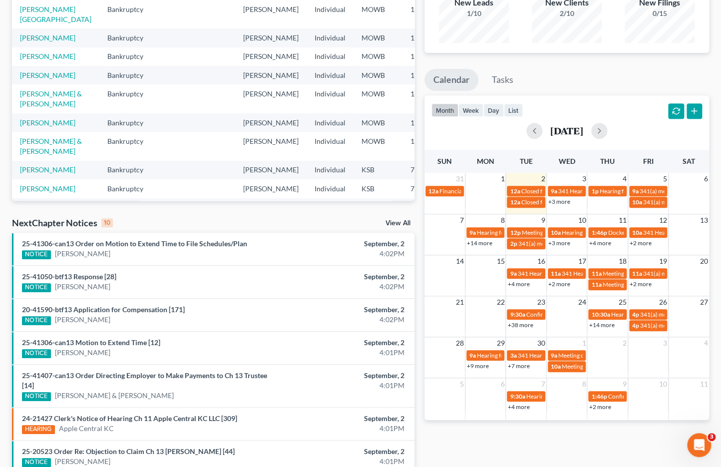
scroll to position [222, 0]
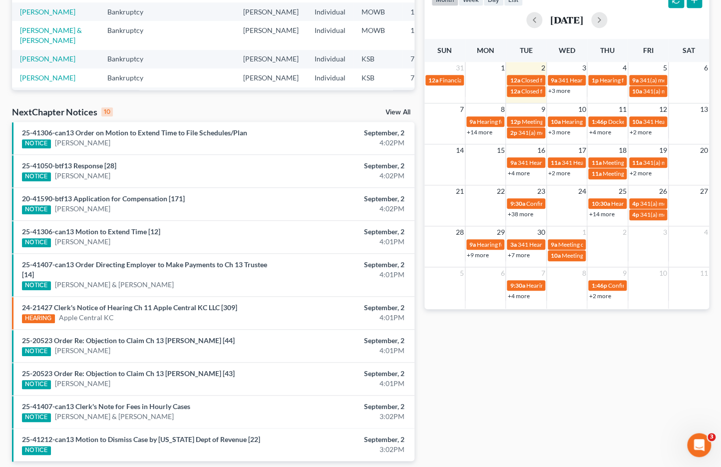
click at [207, 365] on li "25-20523 Order Re: Objection to Claim Ch 13 [PERSON_NAME] [43] NOTICE [PERSON_N…" at bounding box center [213, 378] width 403 height 33
click at [204, 369] on link "25-20523 Order Re: Objection to Claim Ch 13 [PERSON_NAME] [43]" at bounding box center [128, 373] width 213 height 8
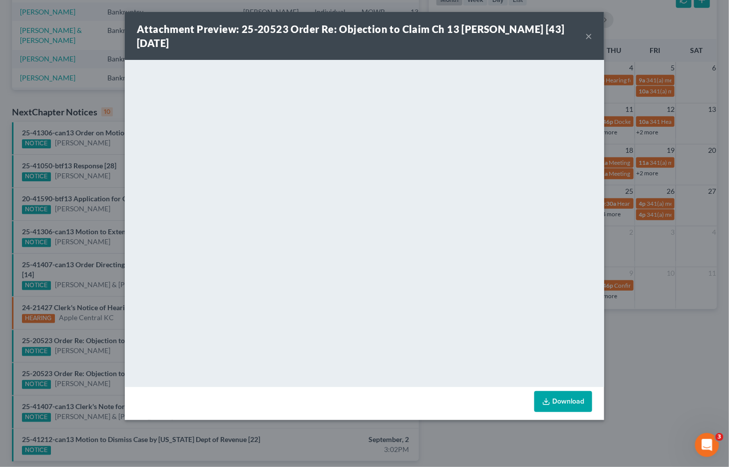
click at [639, 346] on div "Attachment Preview: 25-20523 Order Re: Objection to Claim Ch 13 [PERSON_NAME] […" at bounding box center [364, 233] width 729 height 467
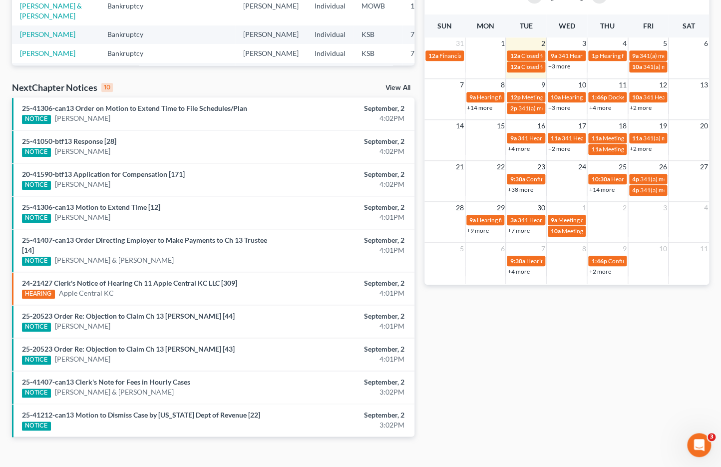
scroll to position [260, 0]
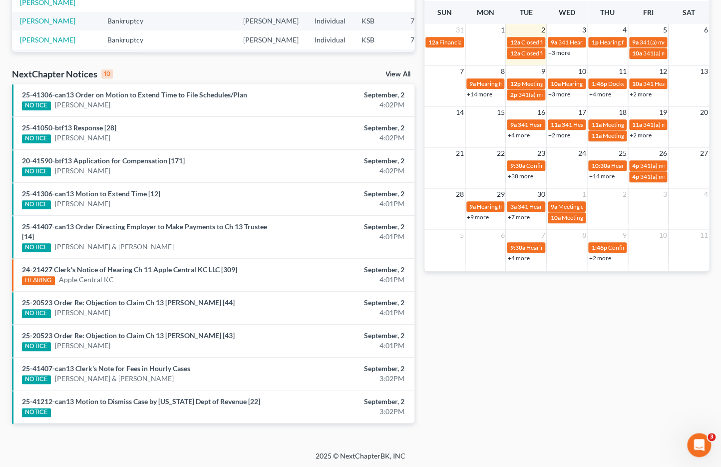
click at [393, 71] on link "View All" at bounding box center [398, 74] width 25 height 7
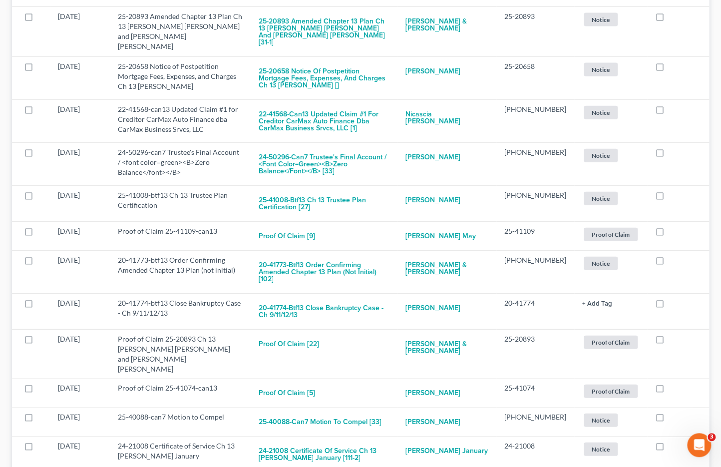
scroll to position [943, 0]
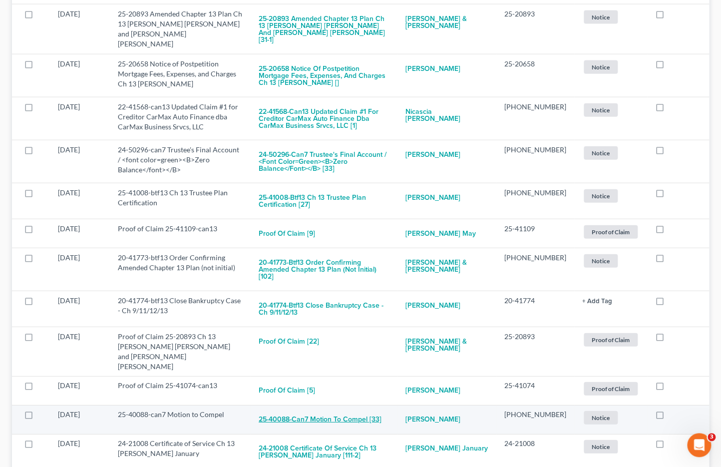
click at [364, 410] on button "25-40088-can7 Motion to Compel [33]" at bounding box center [320, 420] width 123 height 20
checkbox input "true"
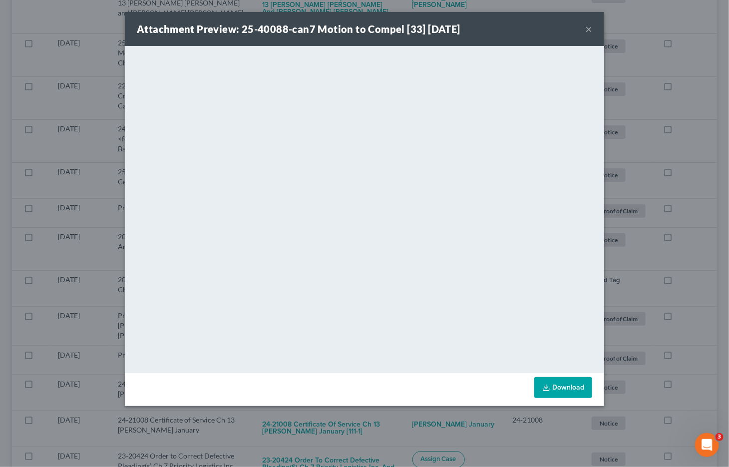
click at [624, 277] on div "Attachment Preview: 25-40088-can7 Motion to Compel [33] [DATE] × <object ng-att…" at bounding box center [364, 233] width 729 height 467
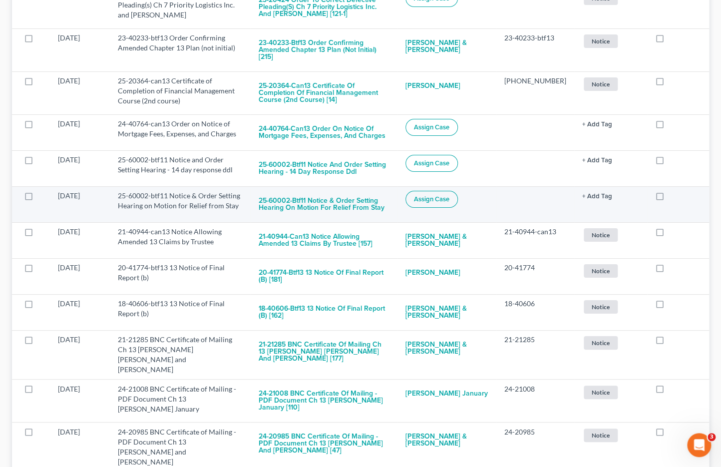
scroll to position [1499, 0]
